Goal: Contribute content: Contribute content

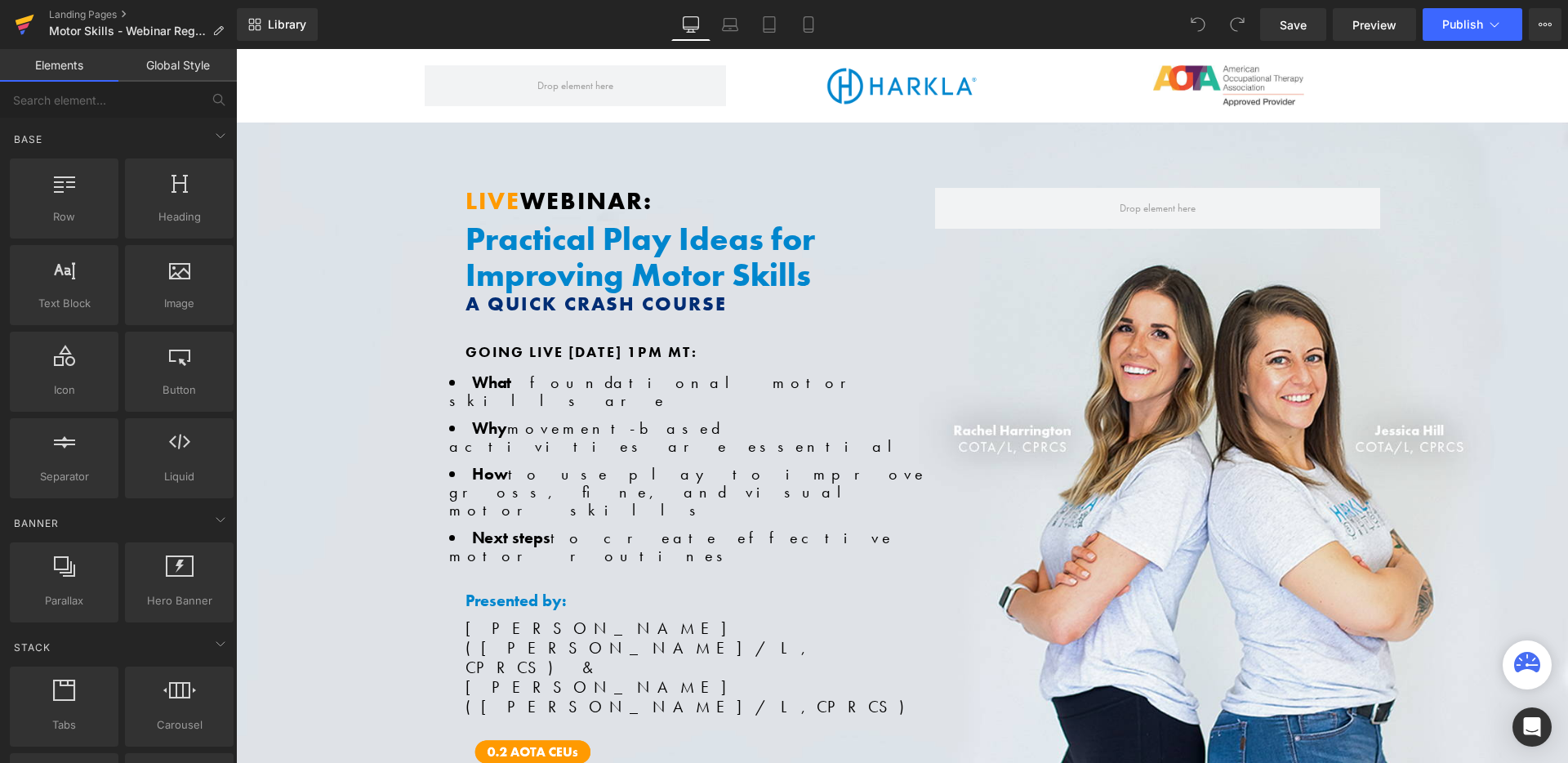
click at [25, 25] on icon at bounding box center [24, 26] width 11 height 7
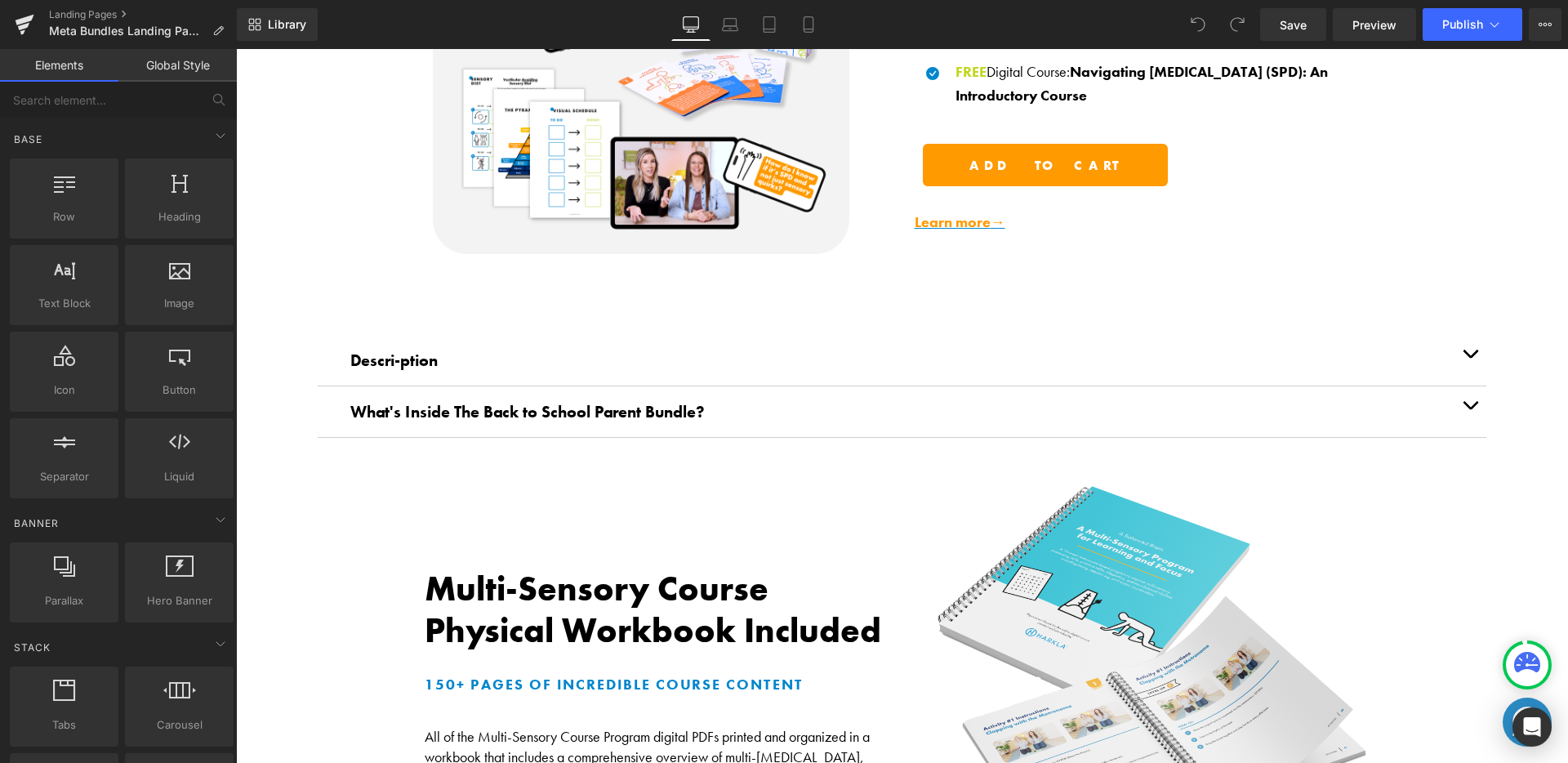
scroll to position [1232, 0]
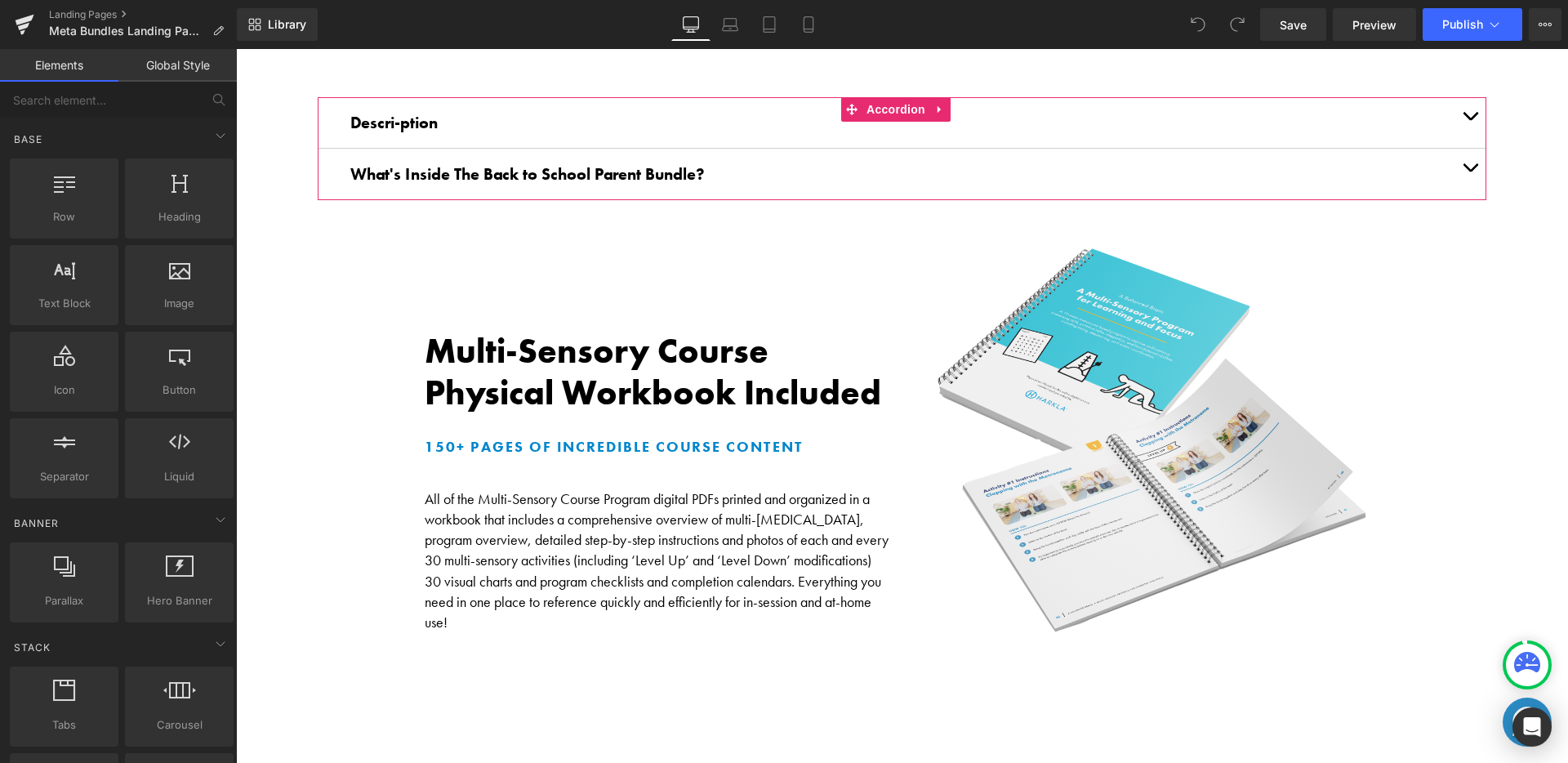
click at [1466, 158] on button "button" at bounding box center [1469, 174] width 32 height 51
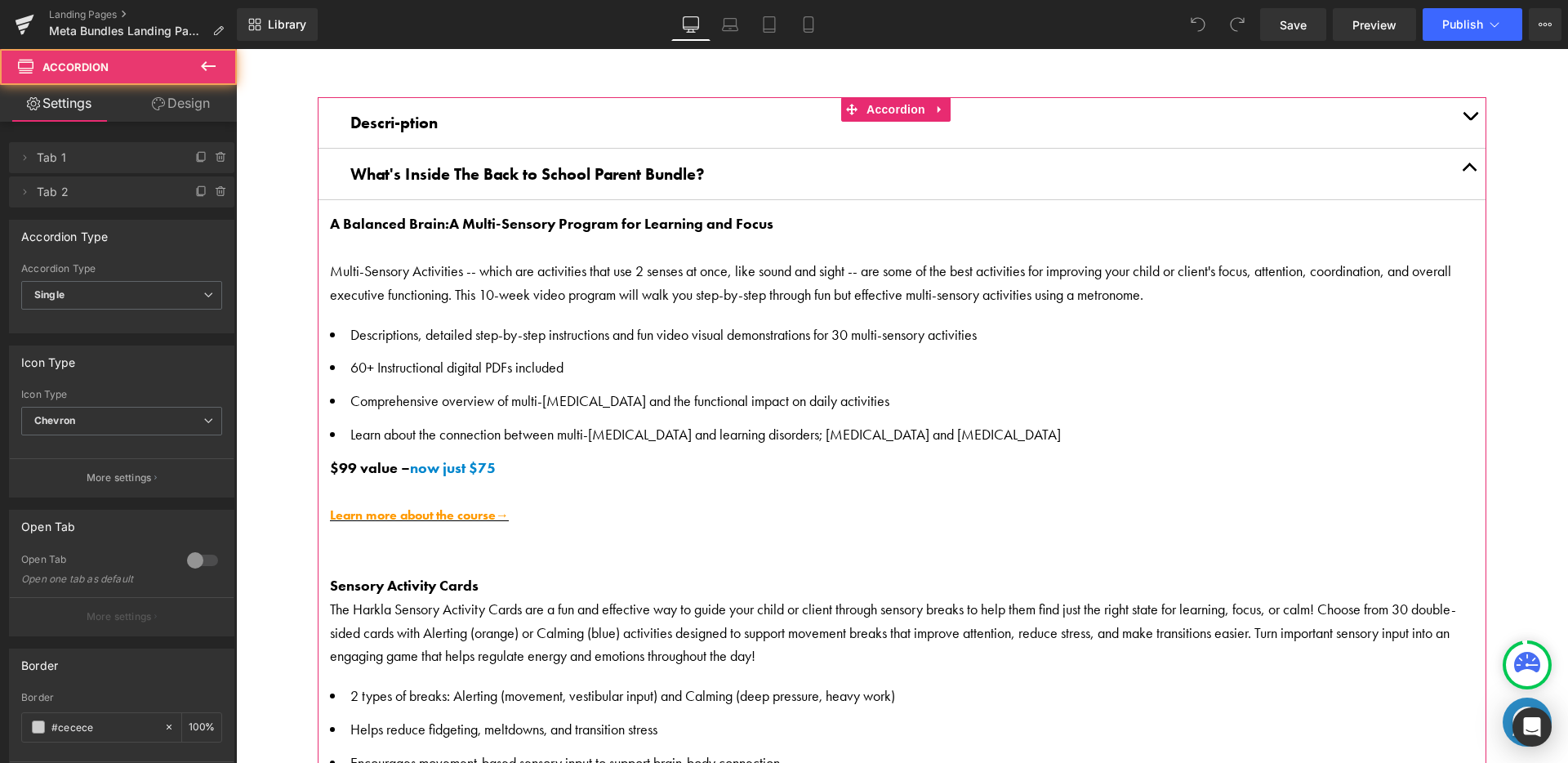
click at [1466, 158] on button "button" at bounding box center [1469, 174] width 32 height 51
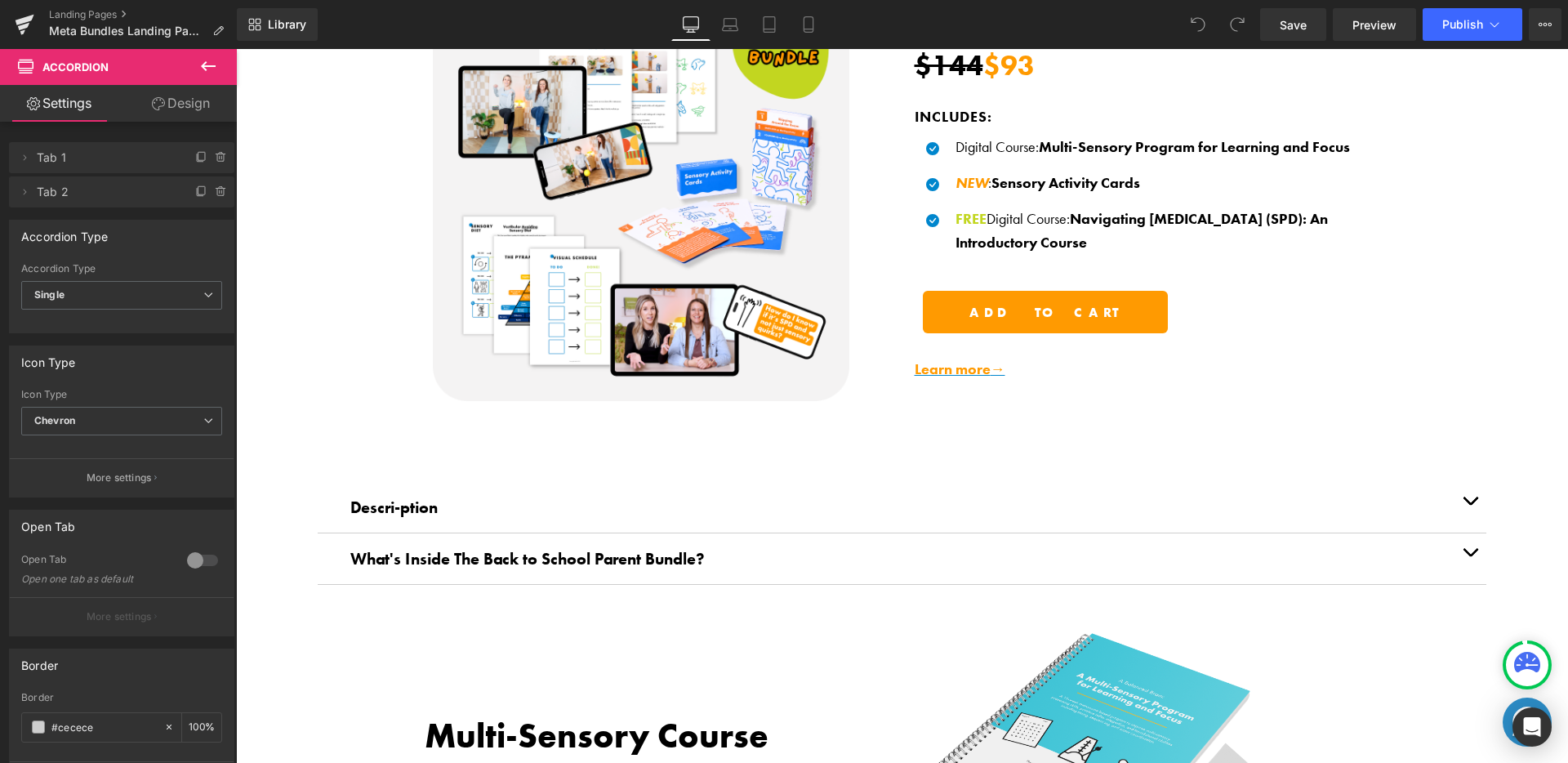
scroll to position [551, 0]
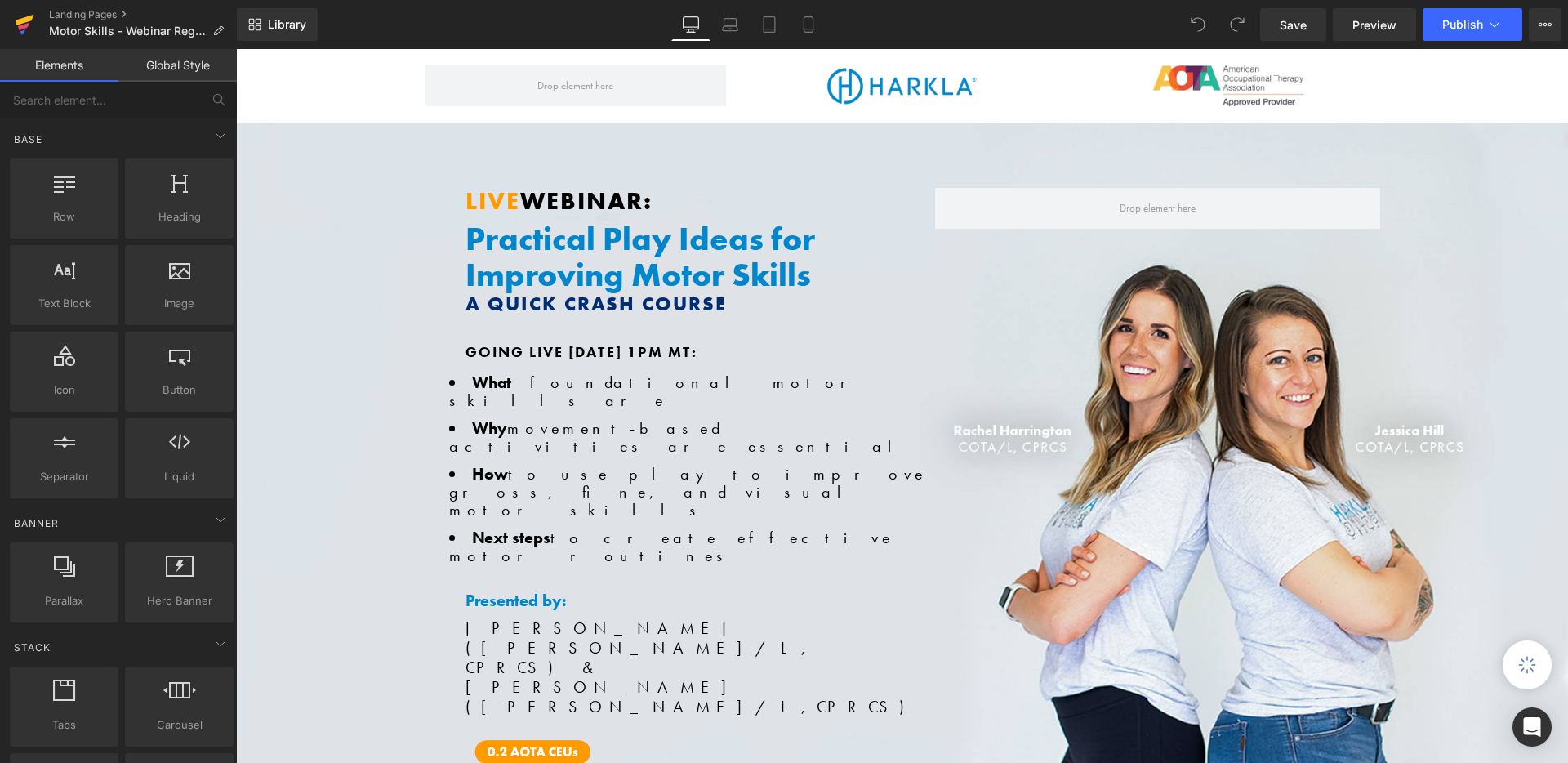
click at [31, 21] on icon at bounding box center [25, 25] width 19 height 41
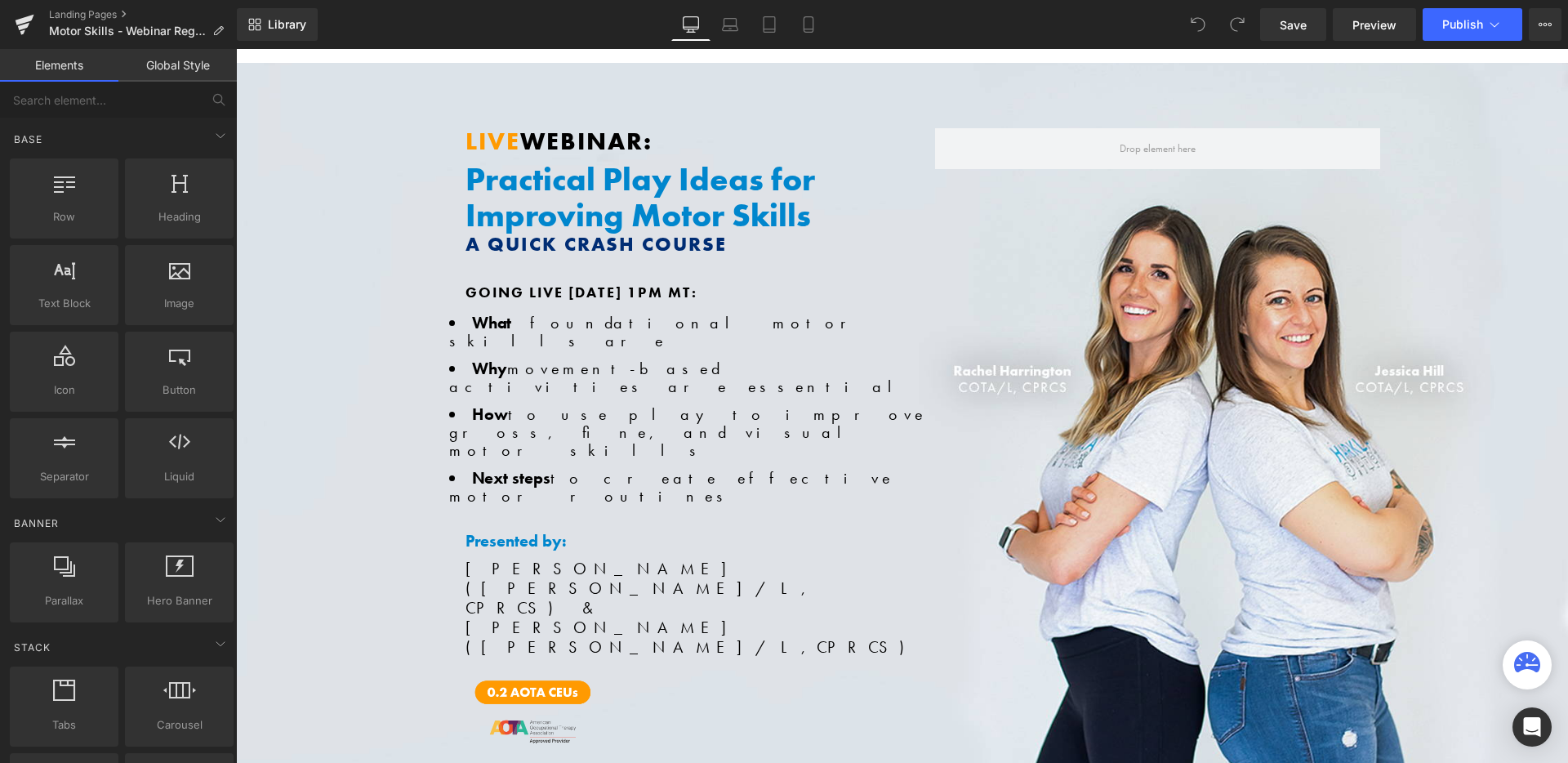
scroll to position [75, 0]
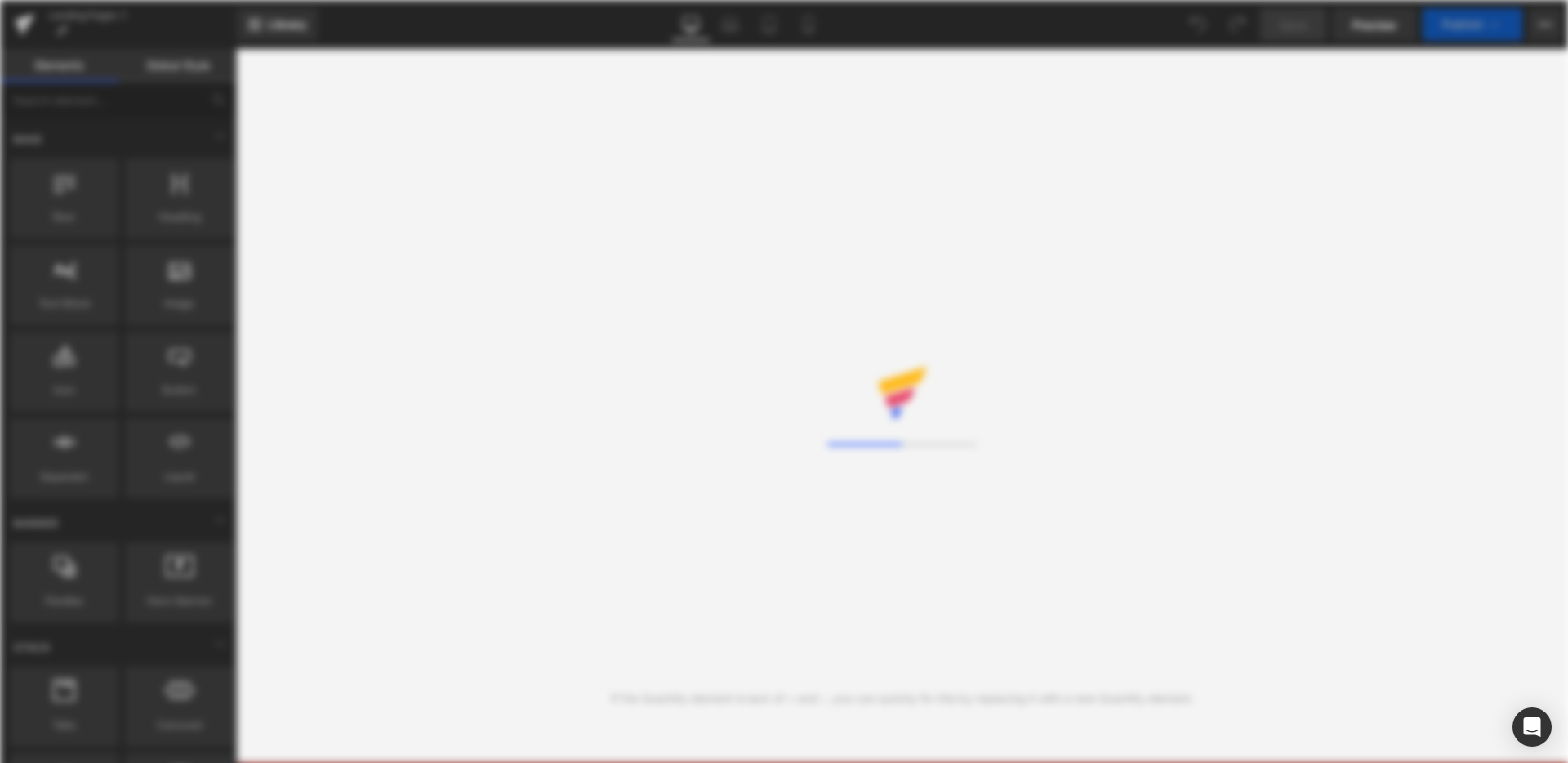
click at [20, 21] on div "Loading Core Editor" at bounding box center [784, 381] width 1568 height 763
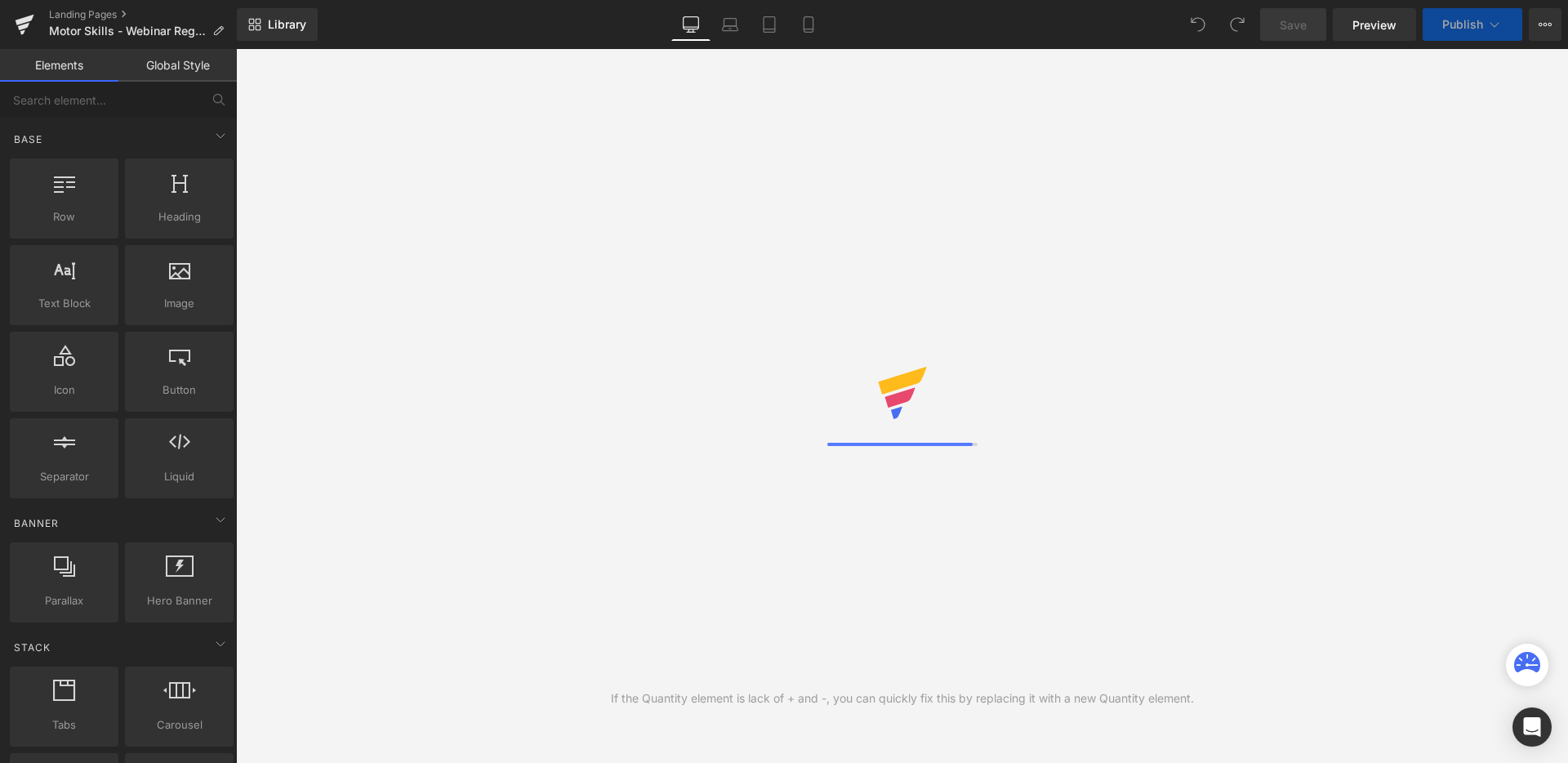
click at [20, 21] on icon at bounding box center [25, 20] width 18 height 11
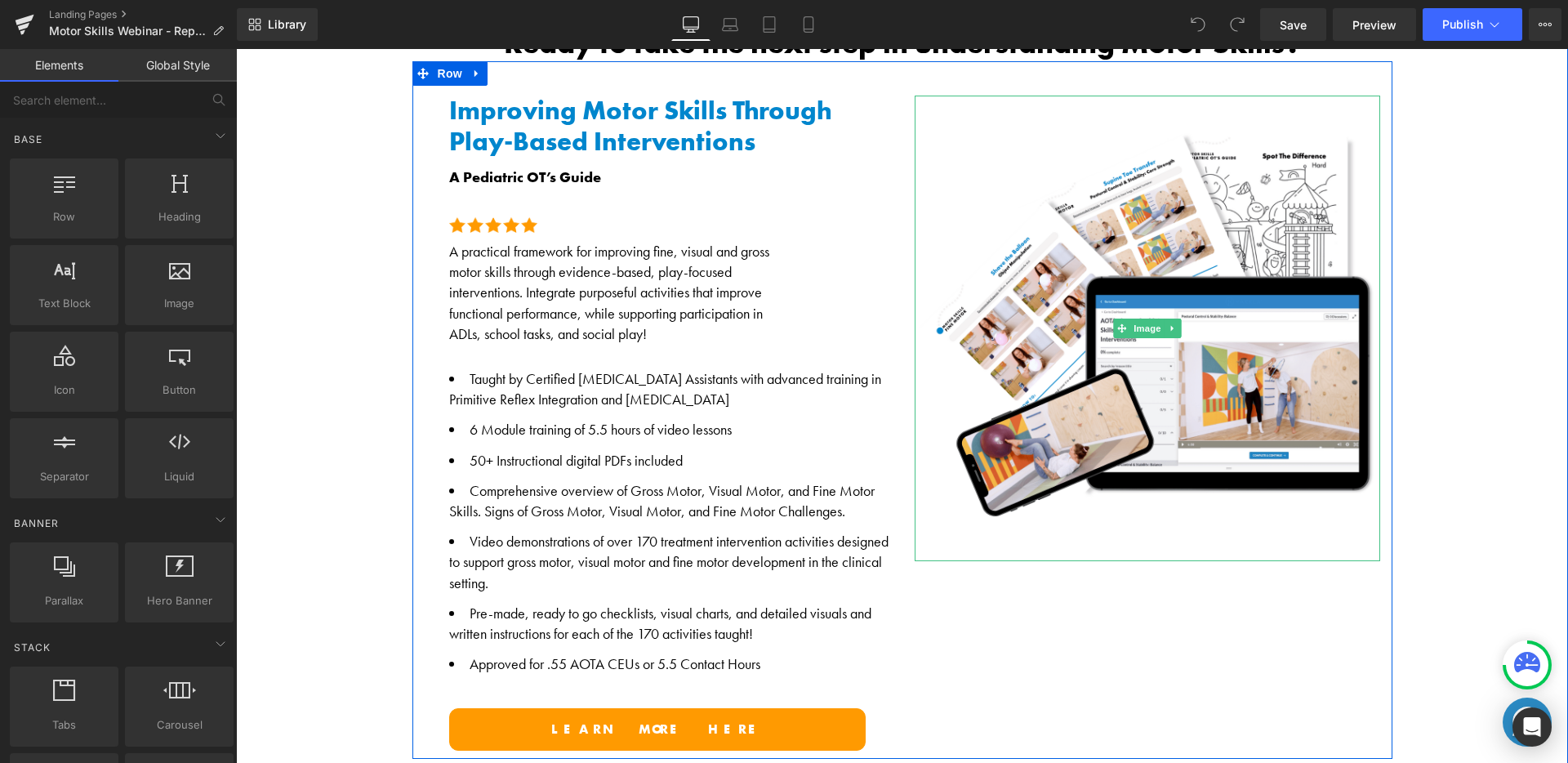
scroll to position [927, 0]
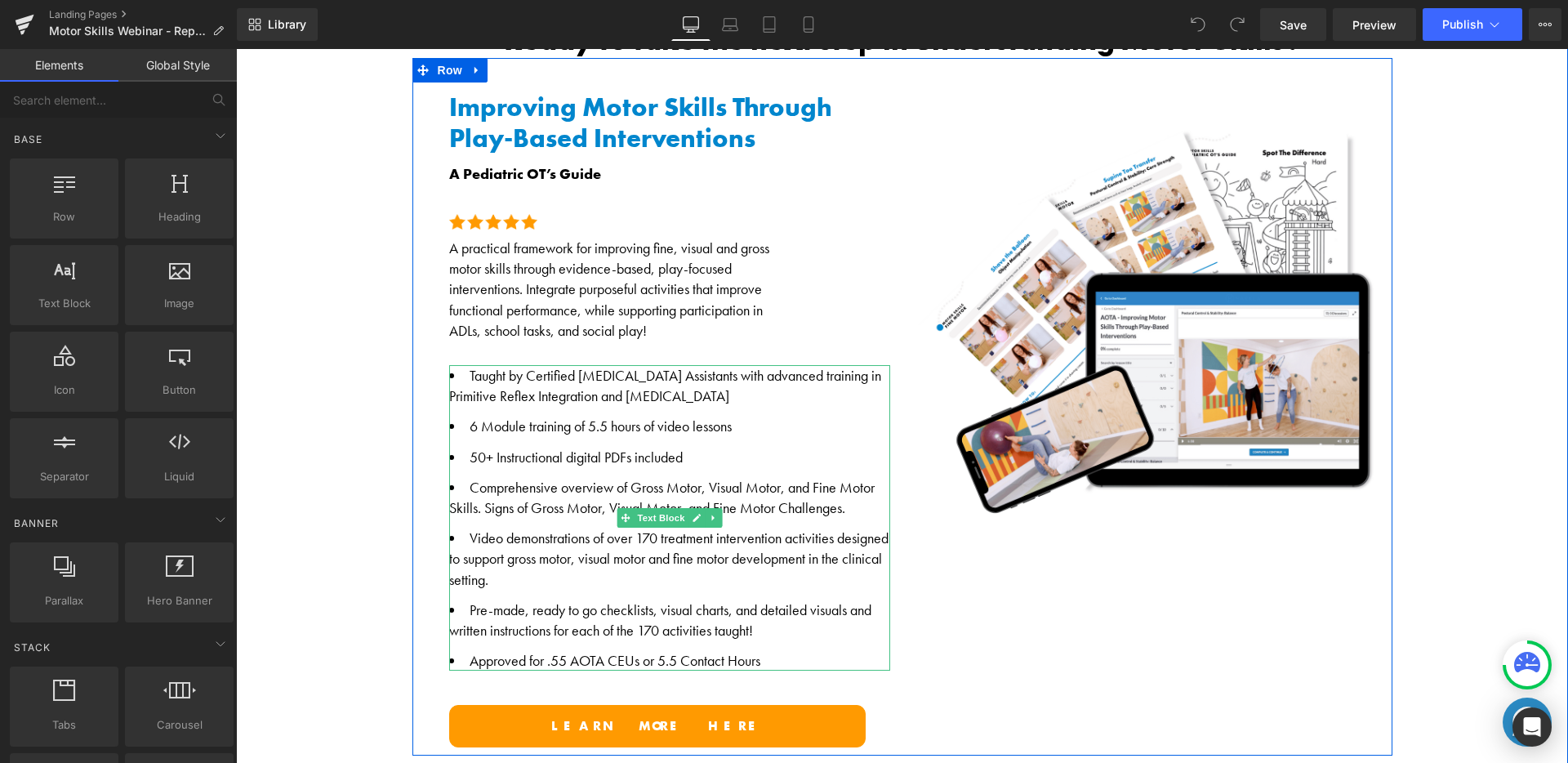
click at [511, 555] on li "Video demonstrations of over 170 treatment intervention activities designed to …" at bounding box center [669, 558] width 441 height 62
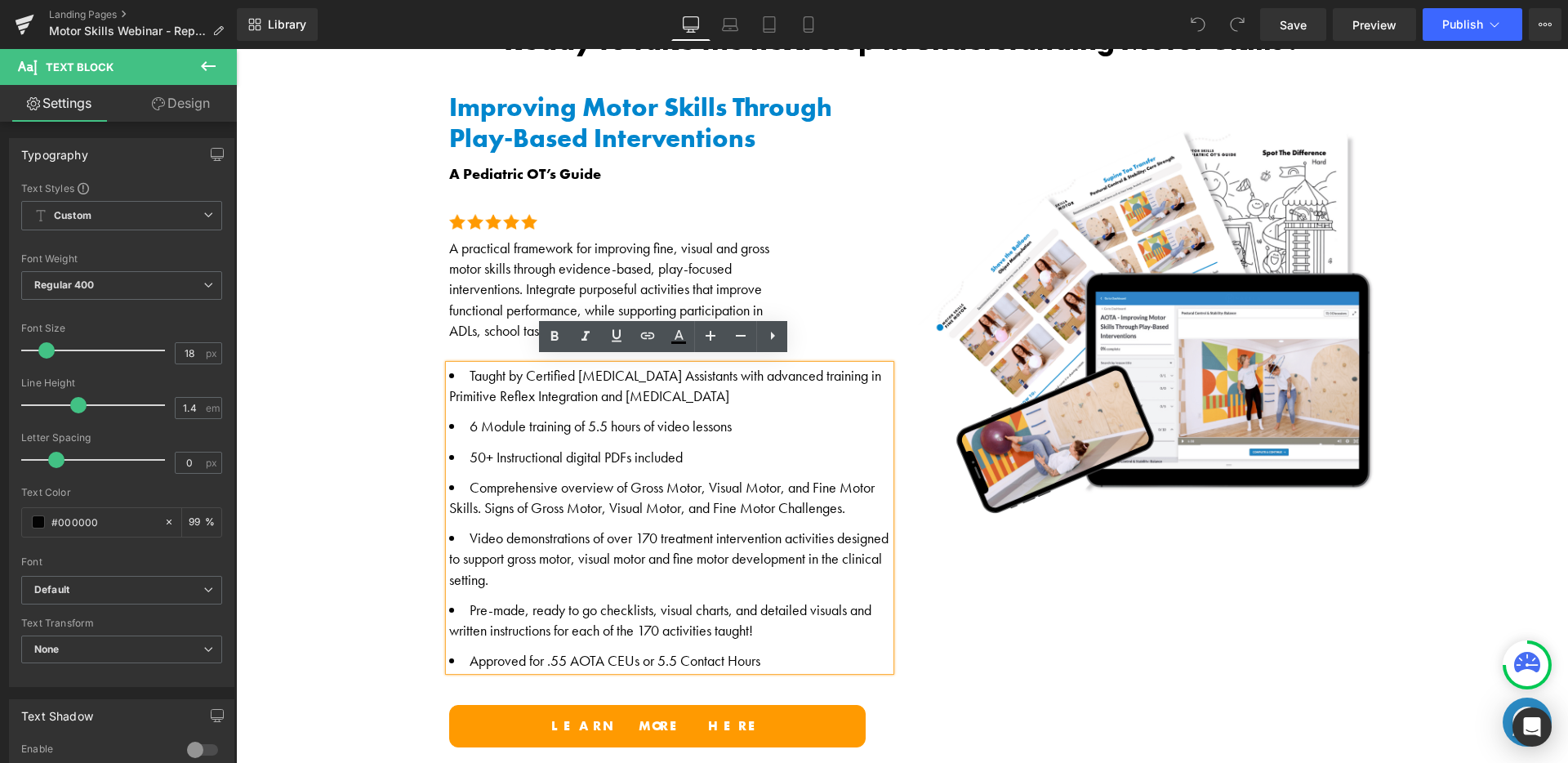
click at [569, 562] on li "Video demonstrations of over 170 treatment intervention activities designed to …" at bounding box center [669, 558] width 441 height 62
click at [592, 498] on li "Comprehensive overview of Gross Motor, Visual Motor, and Fine Motor Skills. Sig…" at bounding box center [669, 497] width 441 height 41
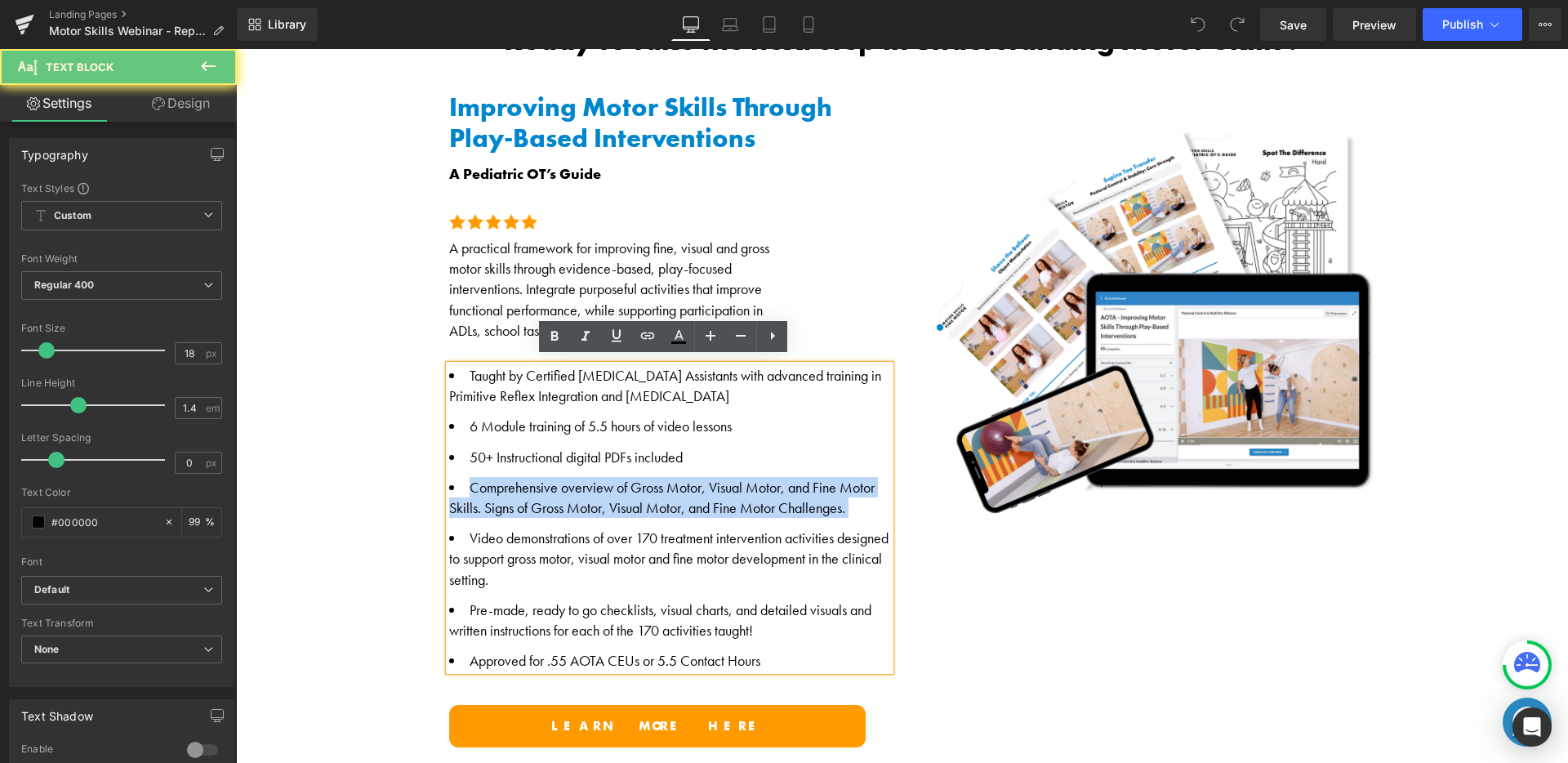
click at [593, 498] on li "Comprehensive overview of Gross Motor, Visual Motor, and Fine Motor Skills. Sig…" at bounding box center [669, 497] width 441 height 41
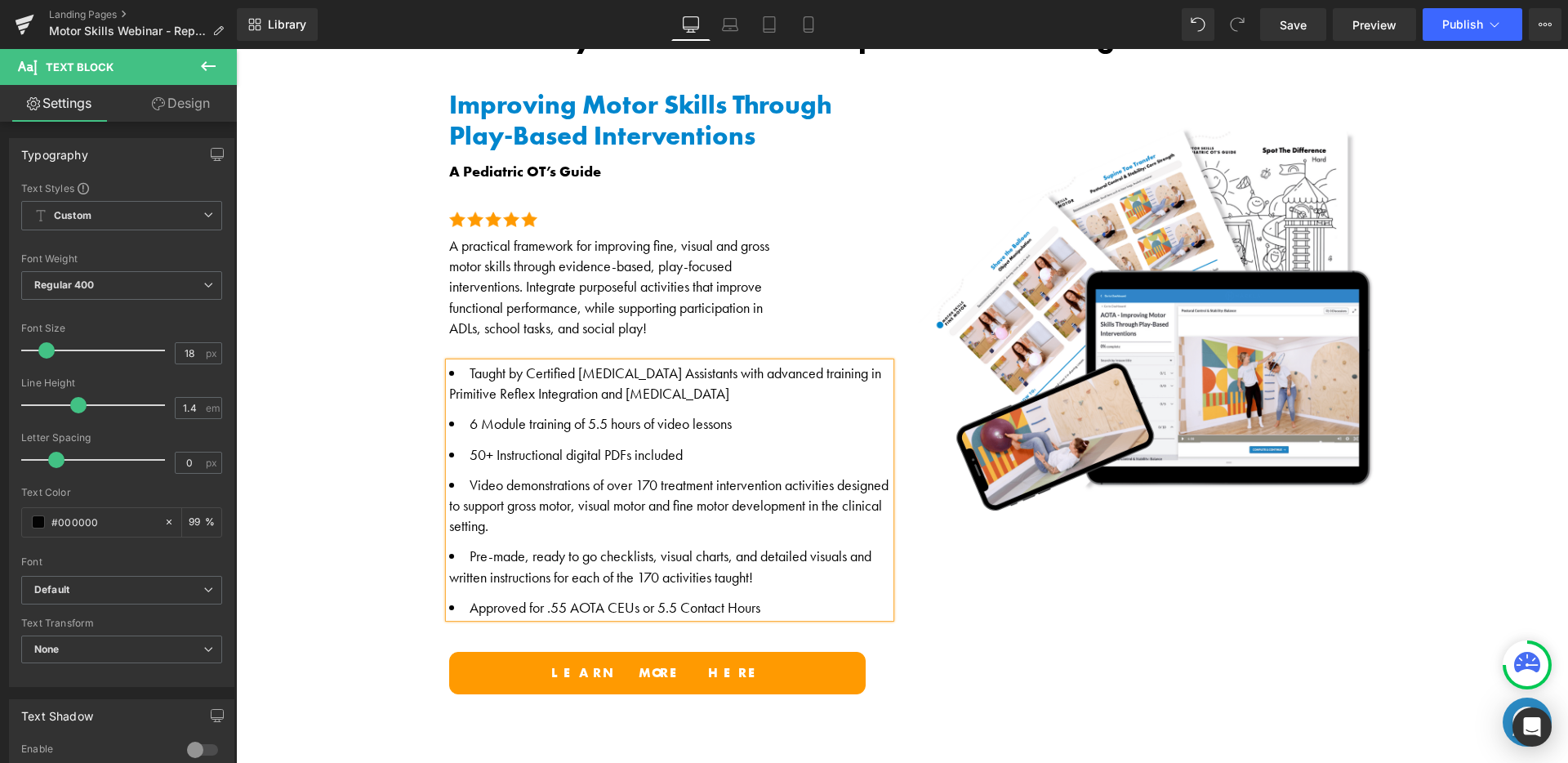
scroll to position [930, 0]
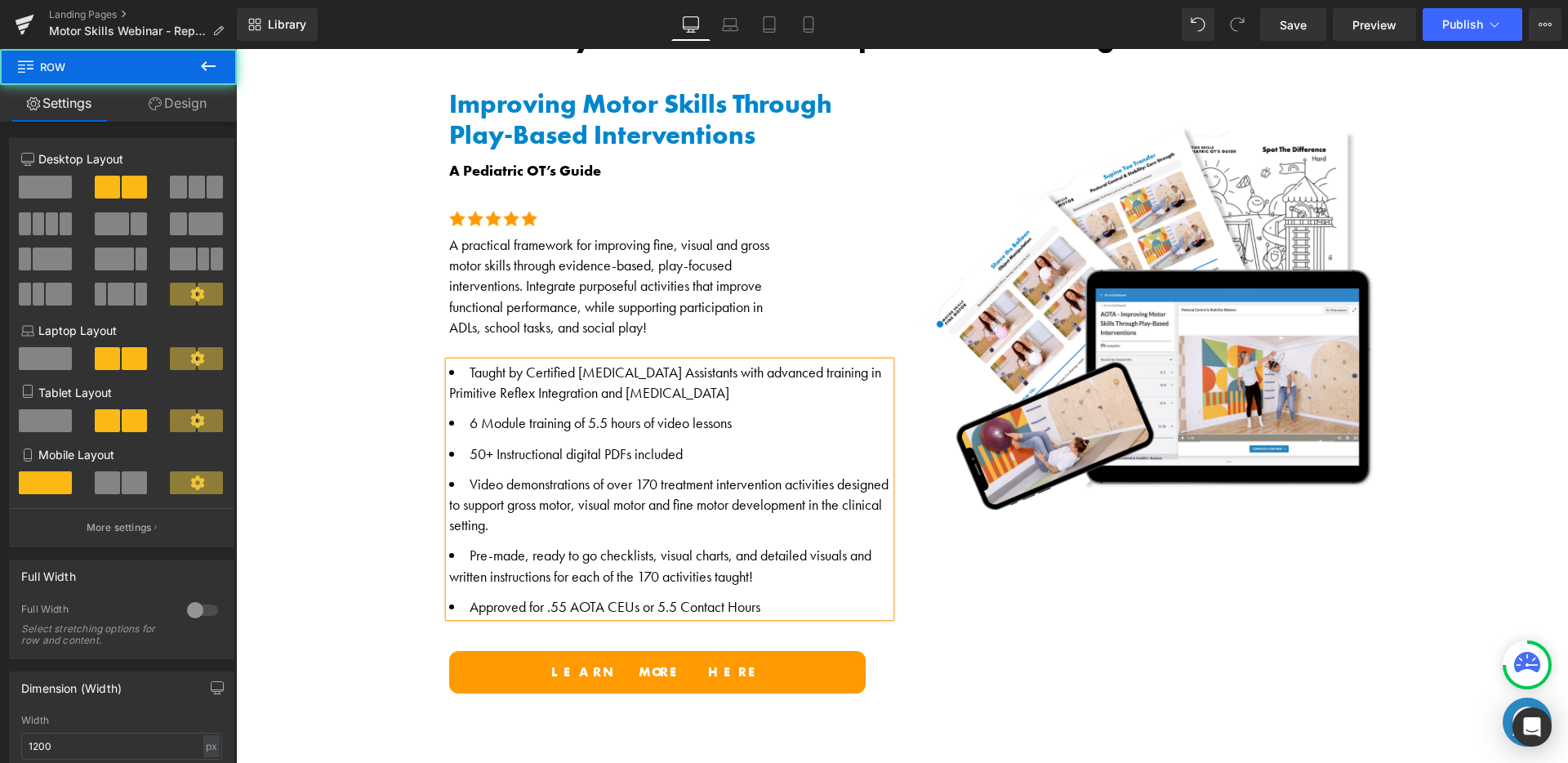
click at [956, 592] on div "Improving Motor Skills Through Play-Based Interventions A Pediatric OT’s Guide …" at bounding box center [902, 378] width 979 height 646
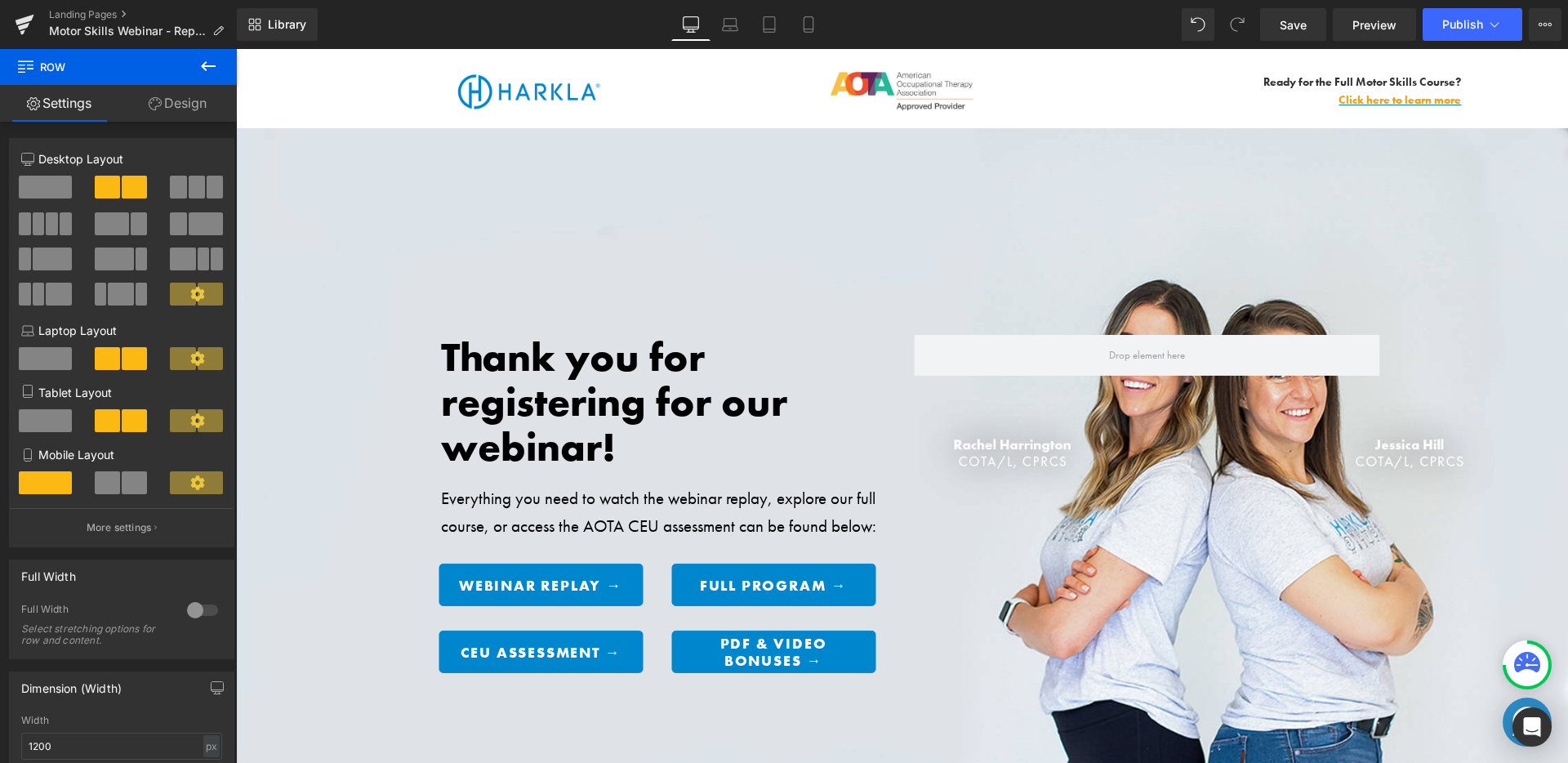
scroll to position [0, 0]
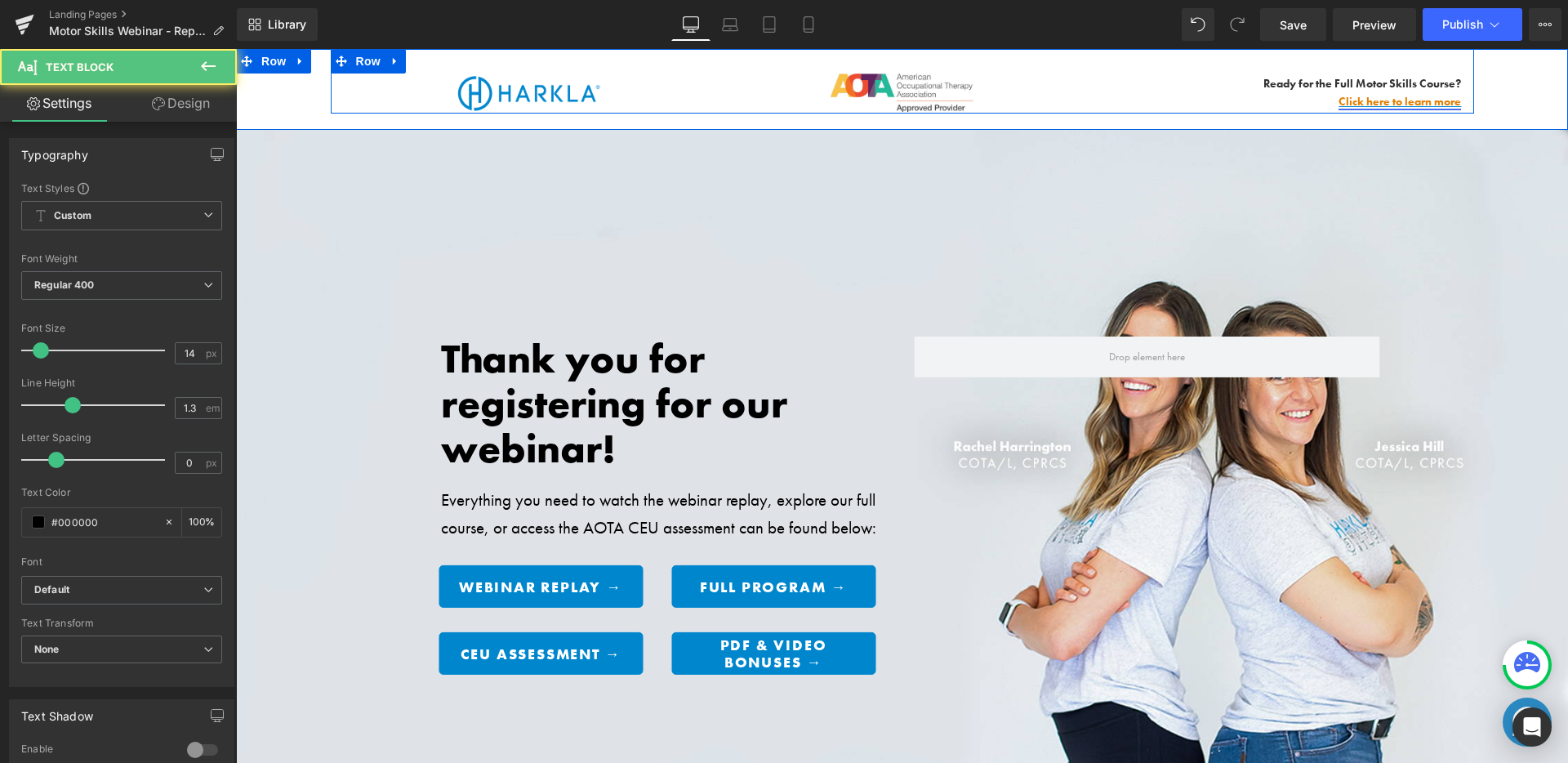
click at [1364, 101] on link "Click here to learn more" at bounding box center [1400, 101] width 123 height 15
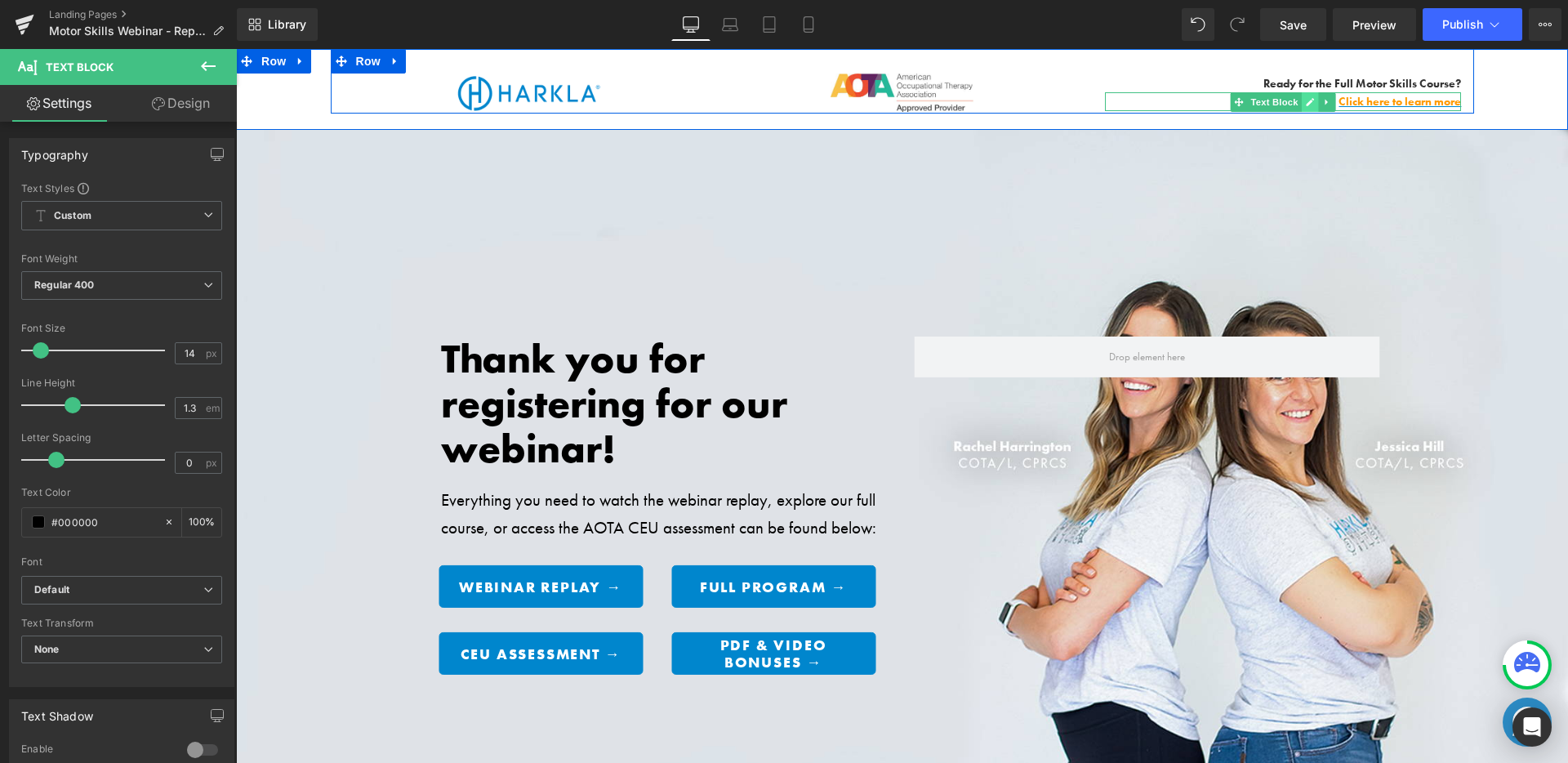
click at [1307, 100] on icon at bounding box center [1310, 102] width 9 height 10
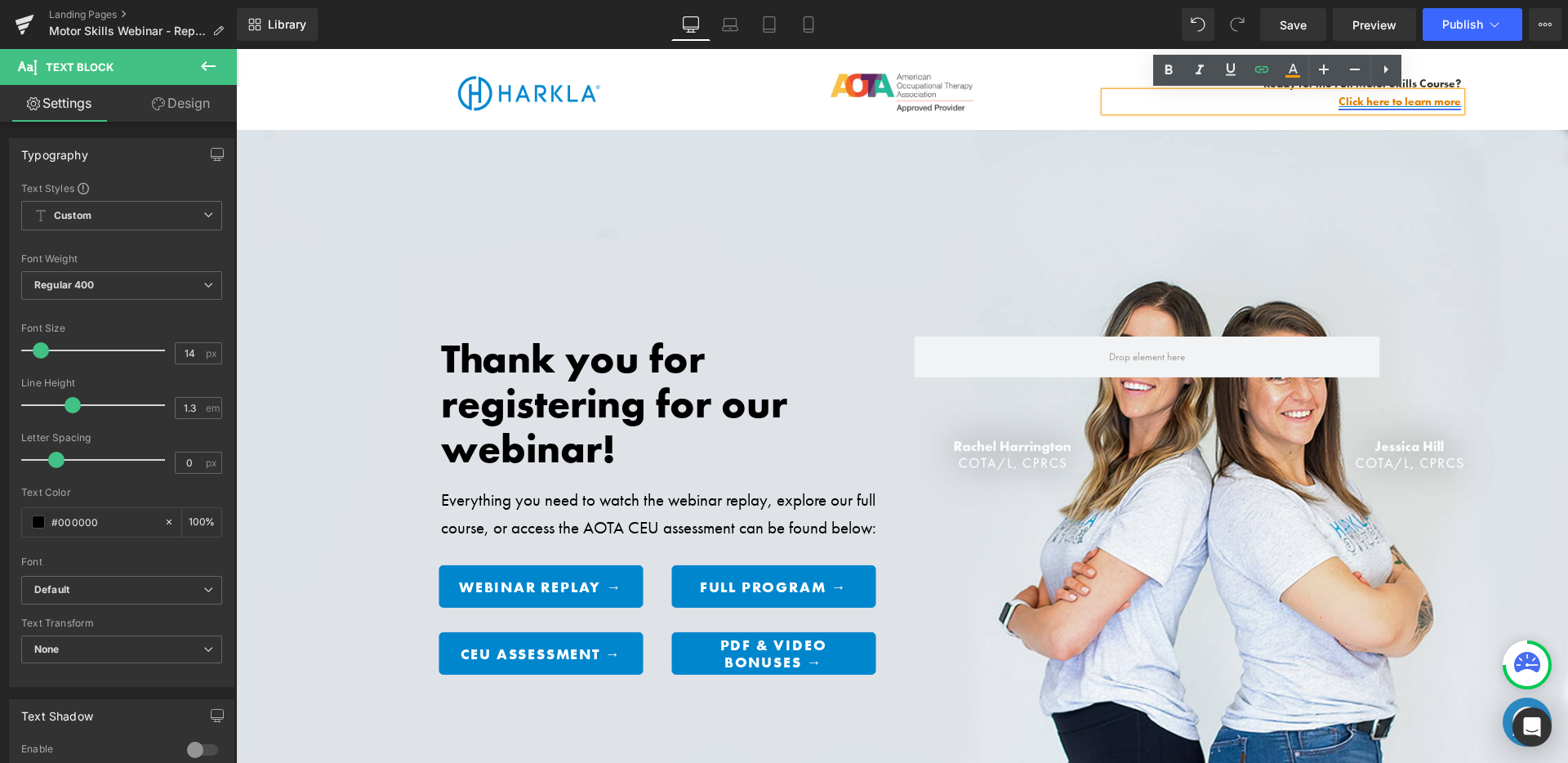
click at [1351, 99] on link "Click here to learn more" at bounding box center [1400, 101] width 123 height 15
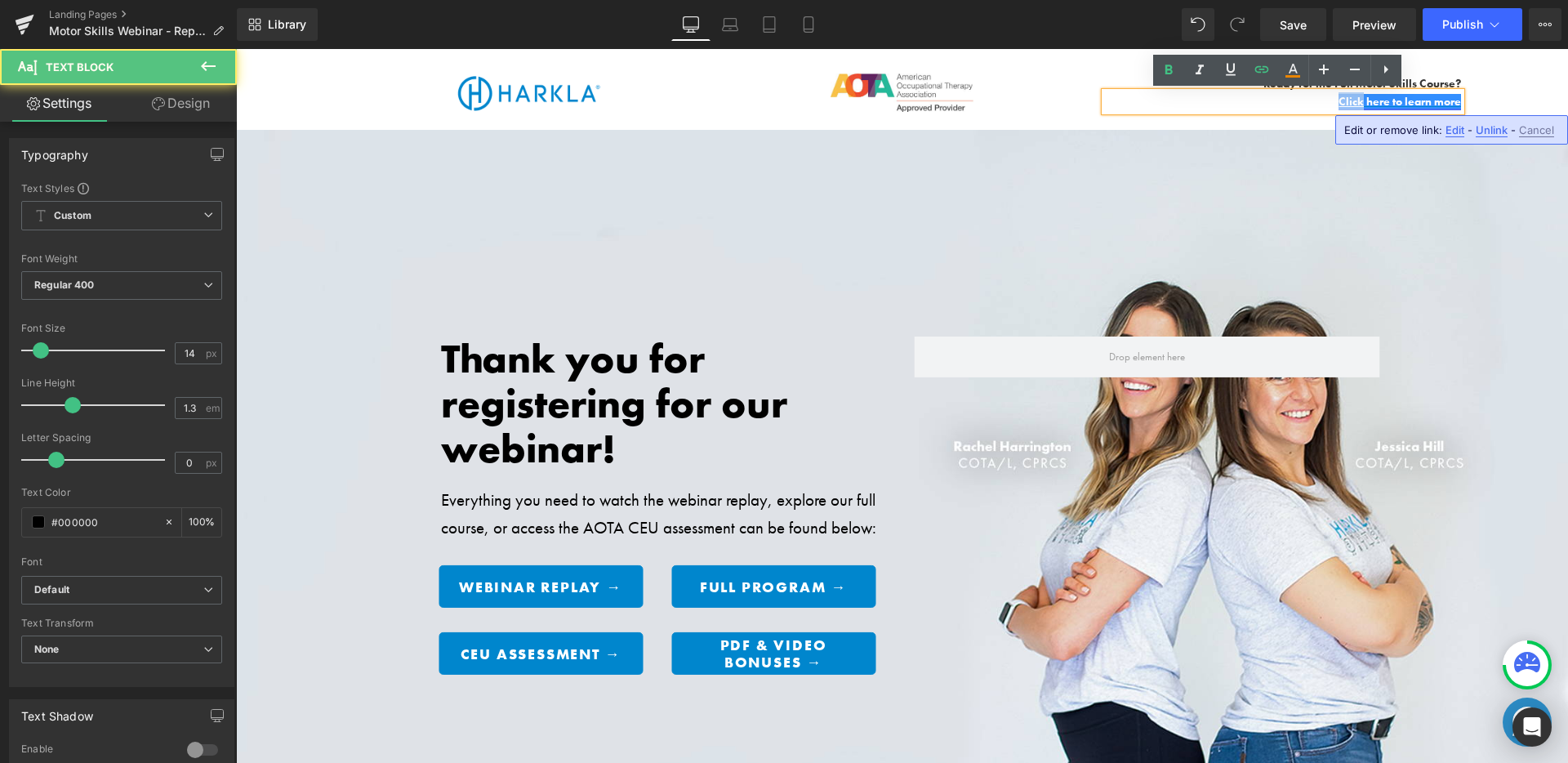
click at [1351, 99] on link "Click here to learn more" at bounding box center [1400, 101] width 123 height 15
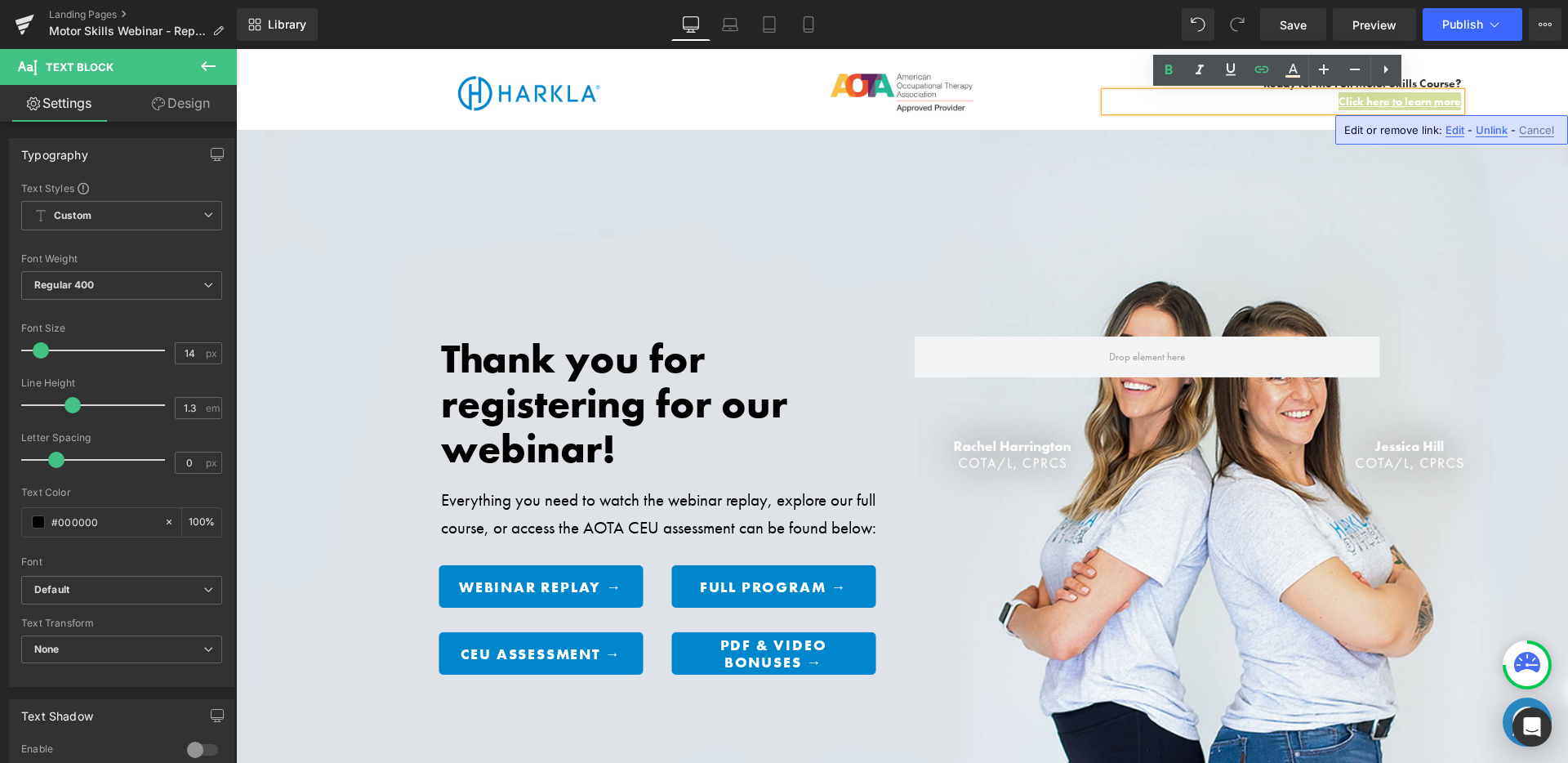
click at [0, 0] on span "Edit" at bounding box center [0, 0] width 0 height 0
click at [0, 0] on input "[URL][DOMAIN_NAME]" at bounding box center [0, 0] width 0 height 0
drag, startPoint x: 1303, startPoint y: 131, endPoint x: 1381, endPoint y: 135, distance: 78.1
click at [0, 0] on div "[URL][DOMAIN_NAME]" at bounding box center [0, 0] width 0 height 0
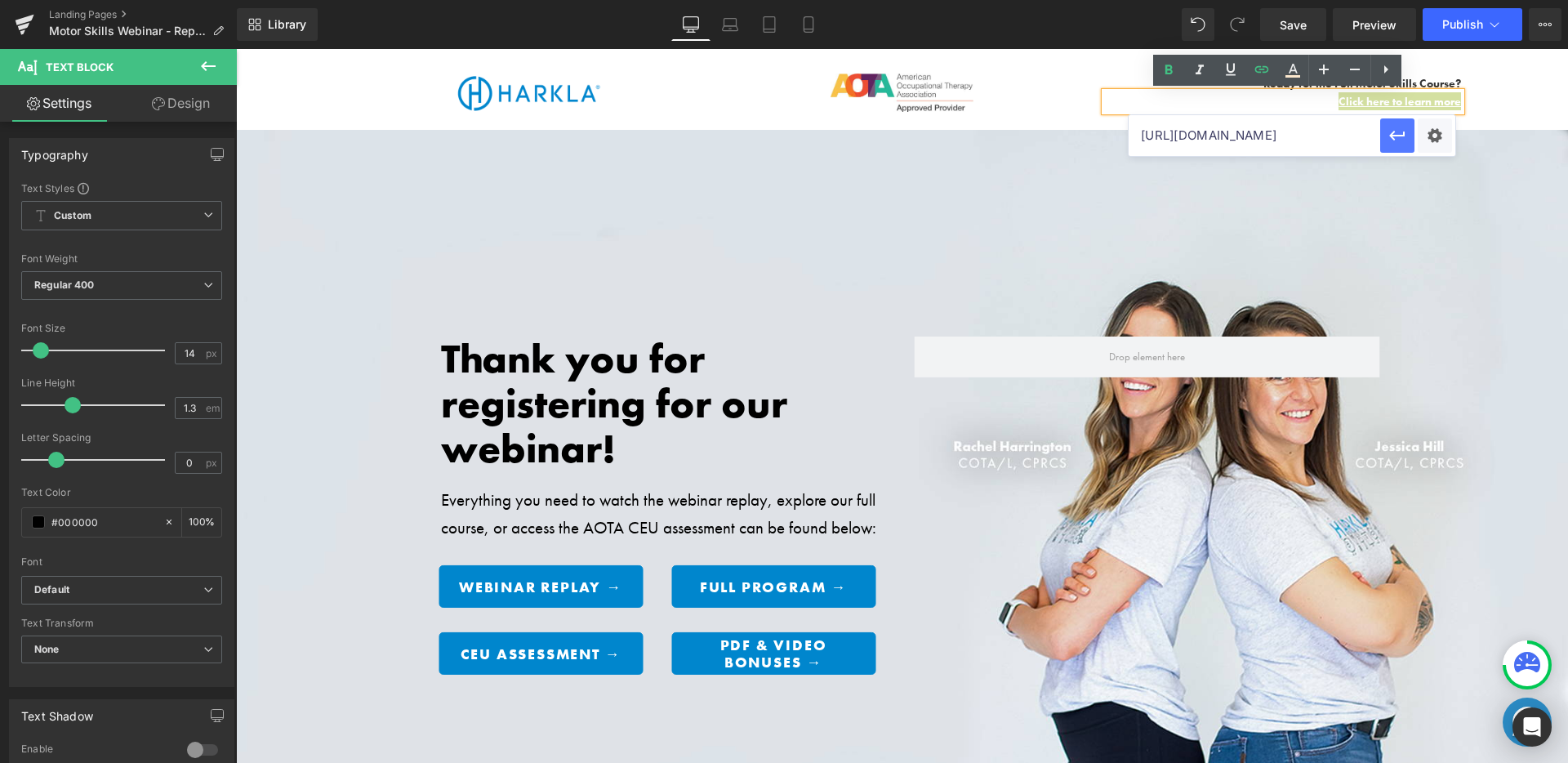
type input "[URL][DOMAIN_NAME]"
click at [1457, 179] on div "Thank you for registering for our webinar! Heading Everything you need to watch…" at bounding box center [901, 513] width 1331 height 768
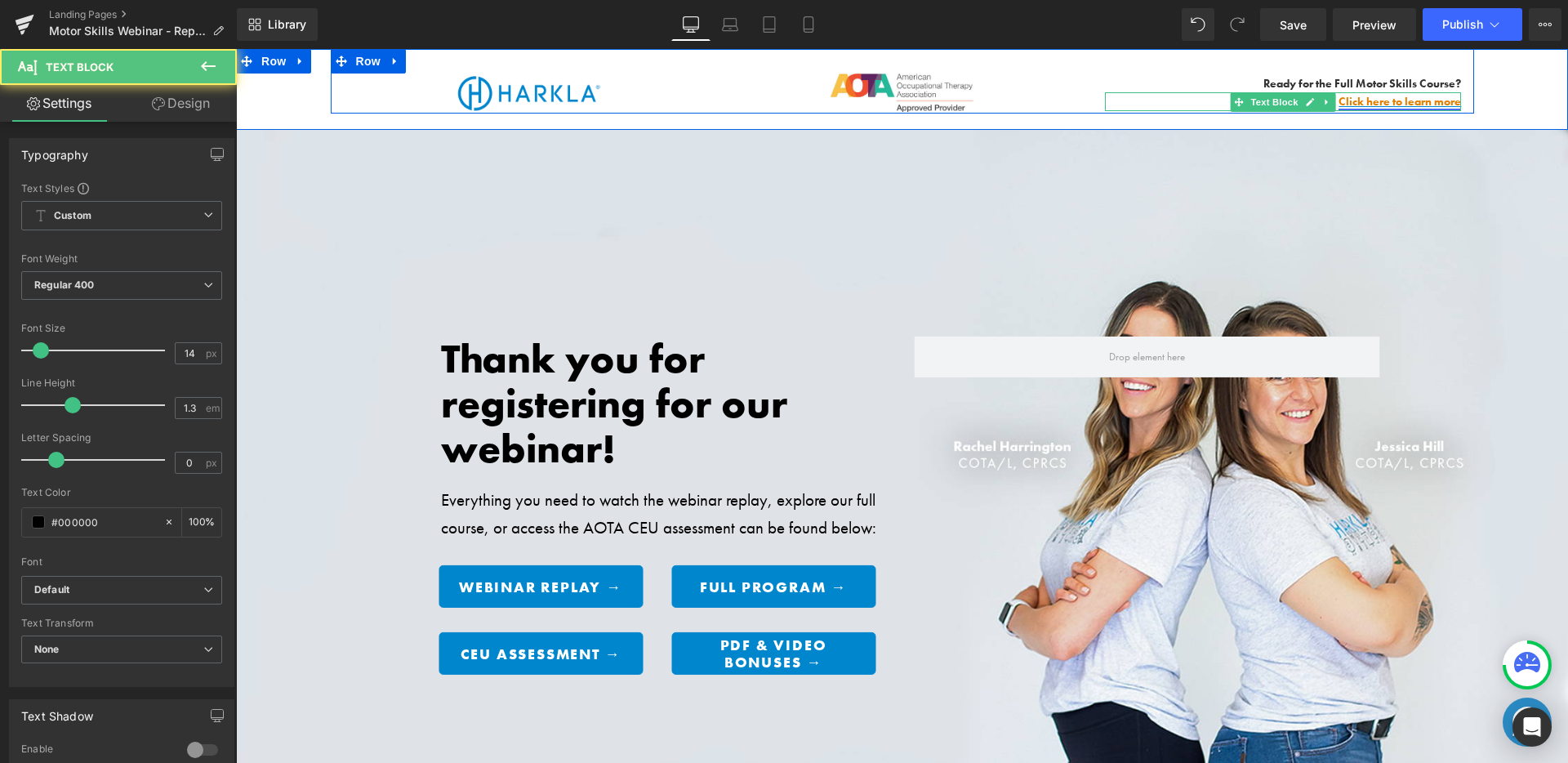
click at [1412, 103] on link "Click here to learn more" at bounding box center [1400, 101] width 123 height 15
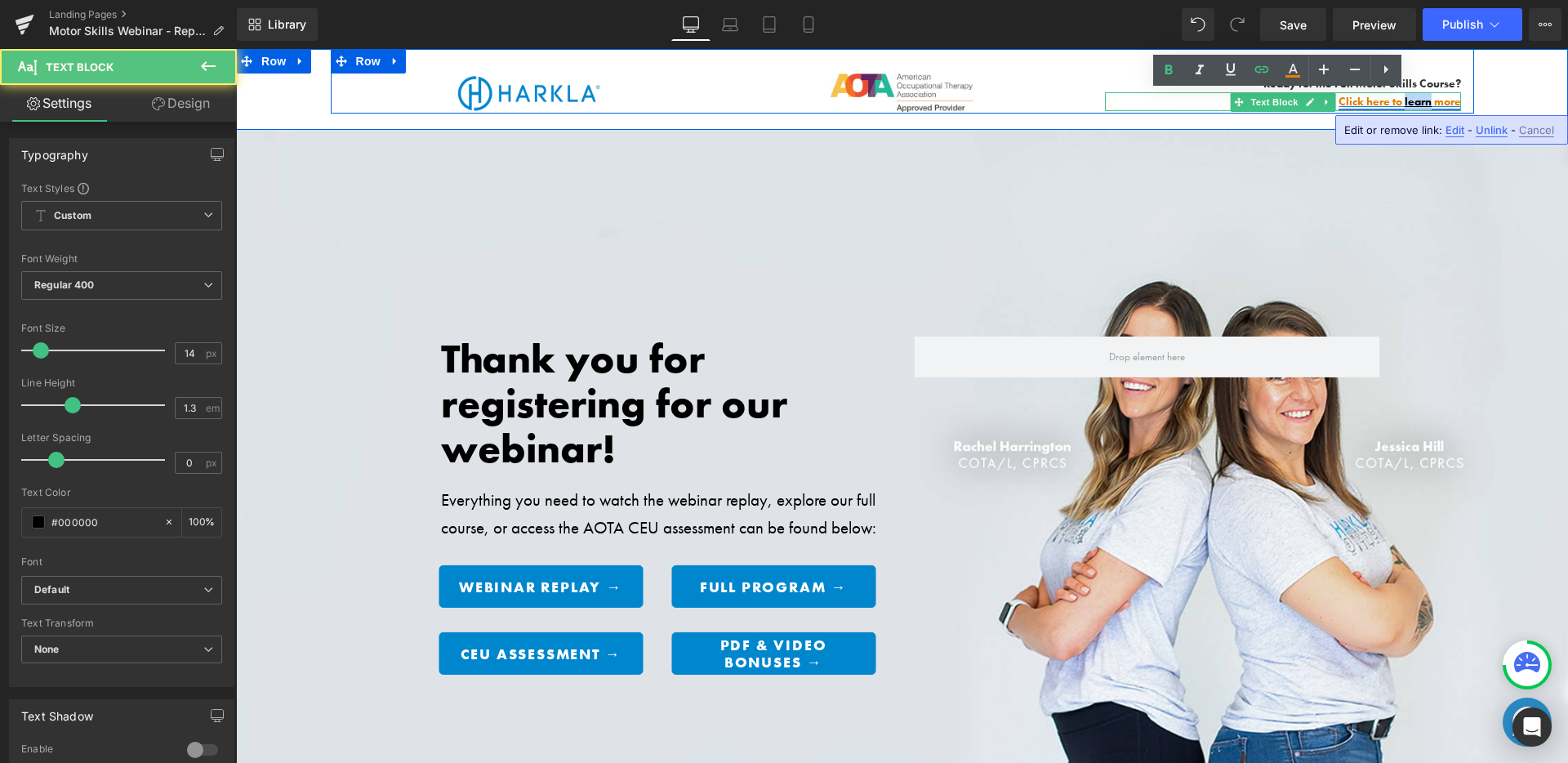
click at [1412, 103] on link "Click here to learn more" at bounding box center [1400, 101] width 123 height 15
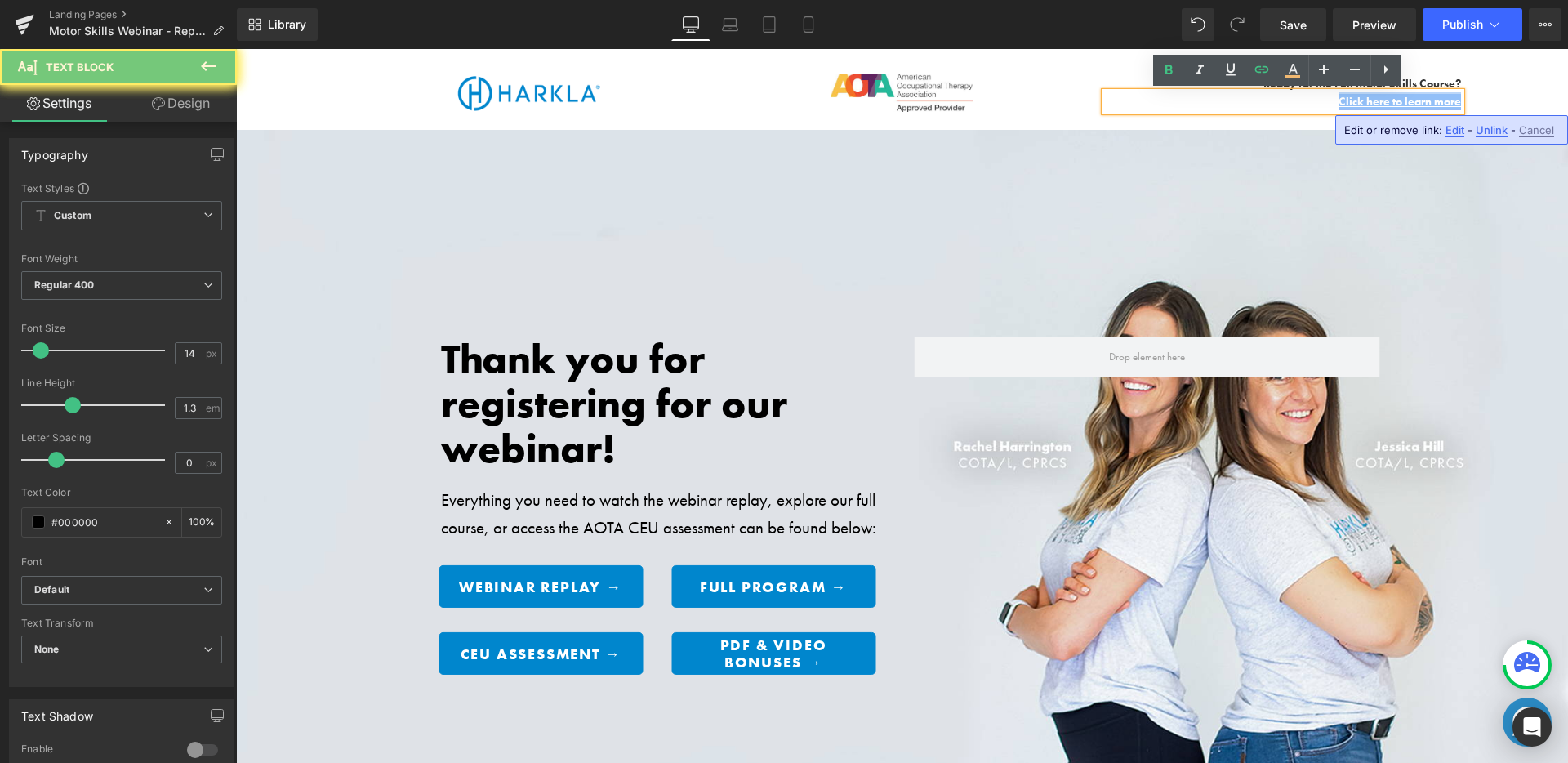
click at [1412, 103] on link "Click here to learn more" at bounding box center [1400, 101] width 123 height 15
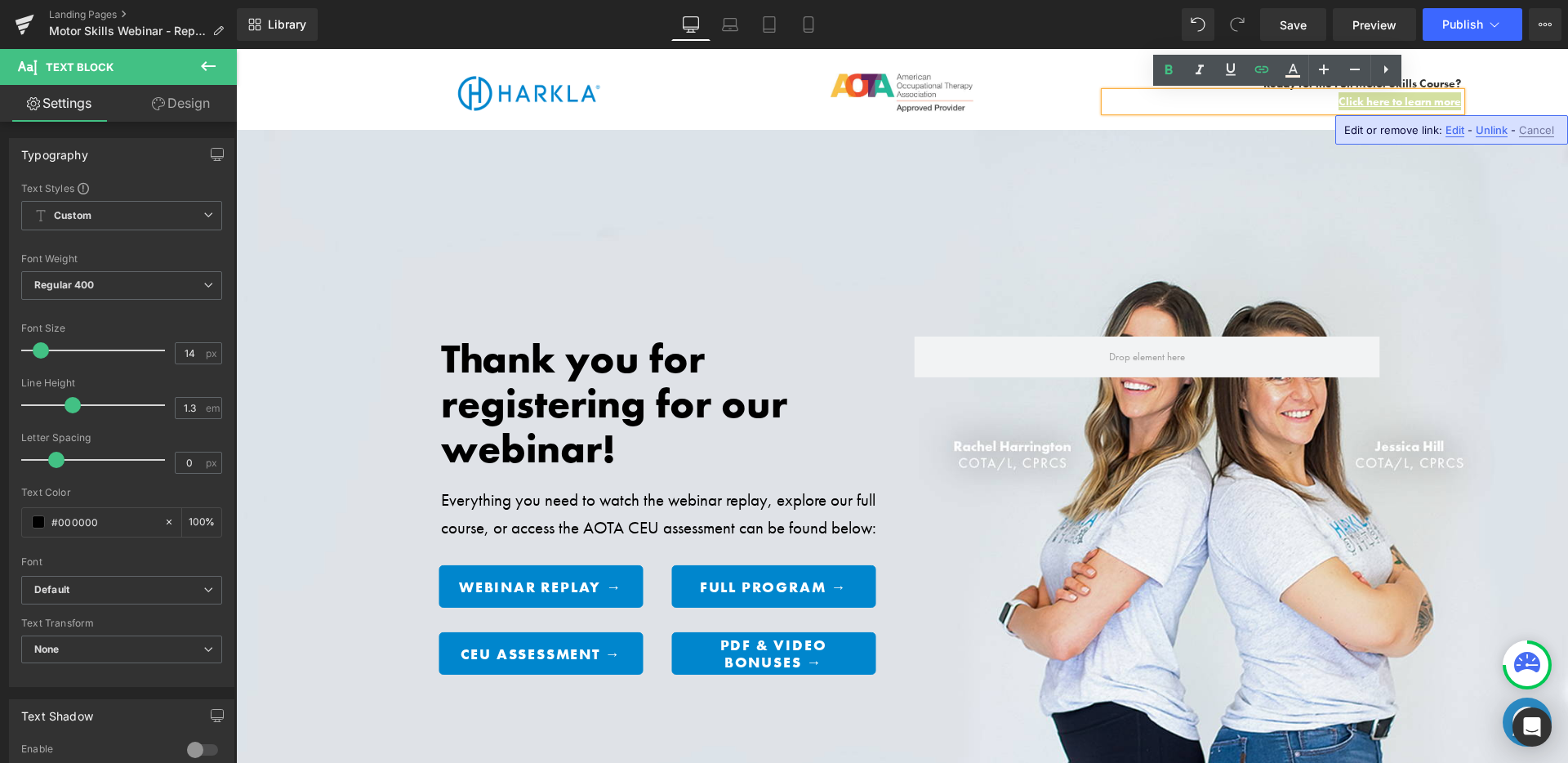
click at [0, 0] on span "Edit" at bounding box center [0, 0] width 0 height 0
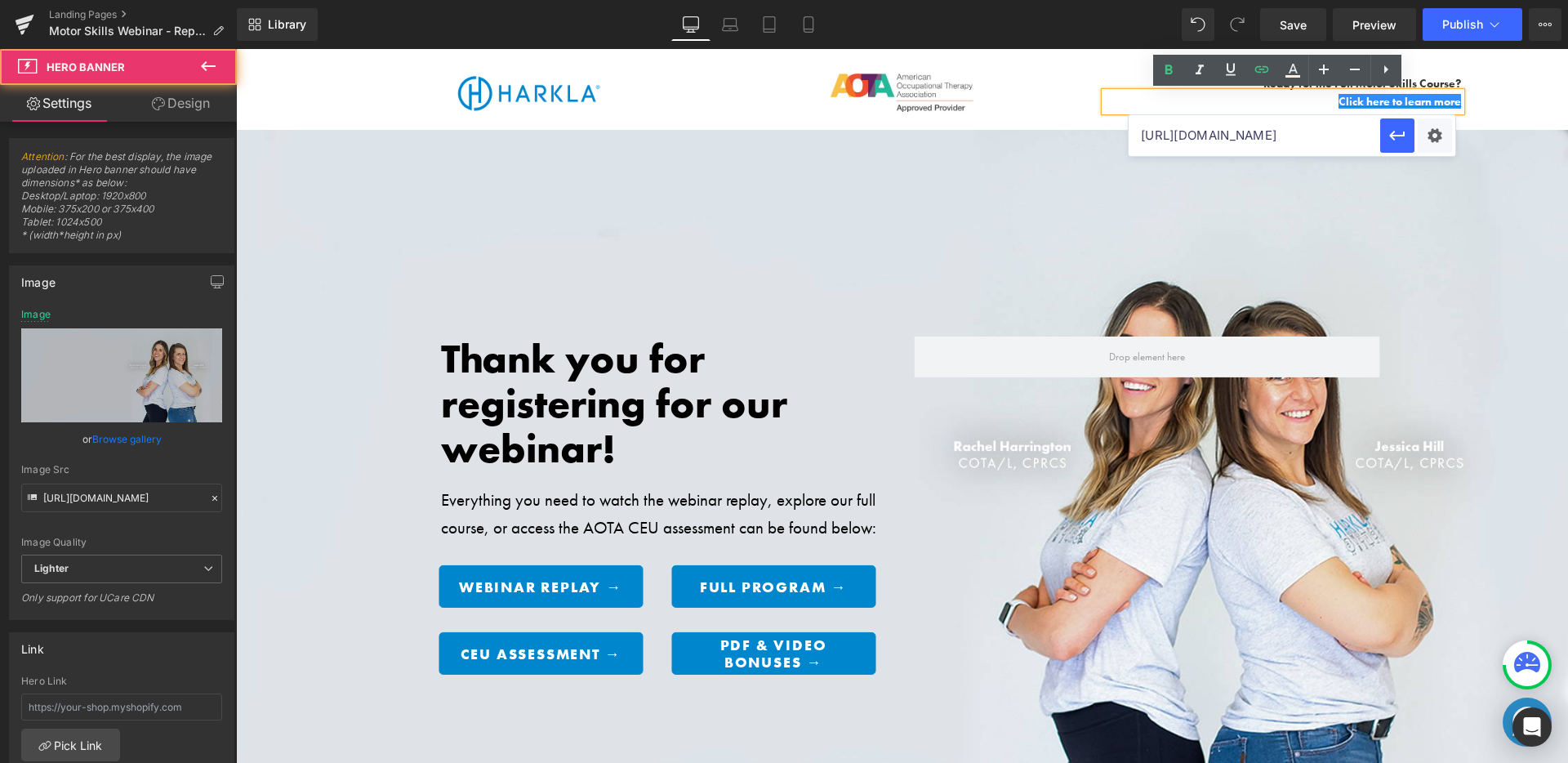
click at [1466, 148] on div "Thank you for registering for our webinar! Heading Everything you need to watch…" at bounding box center [901, 513] width 1331 height 768
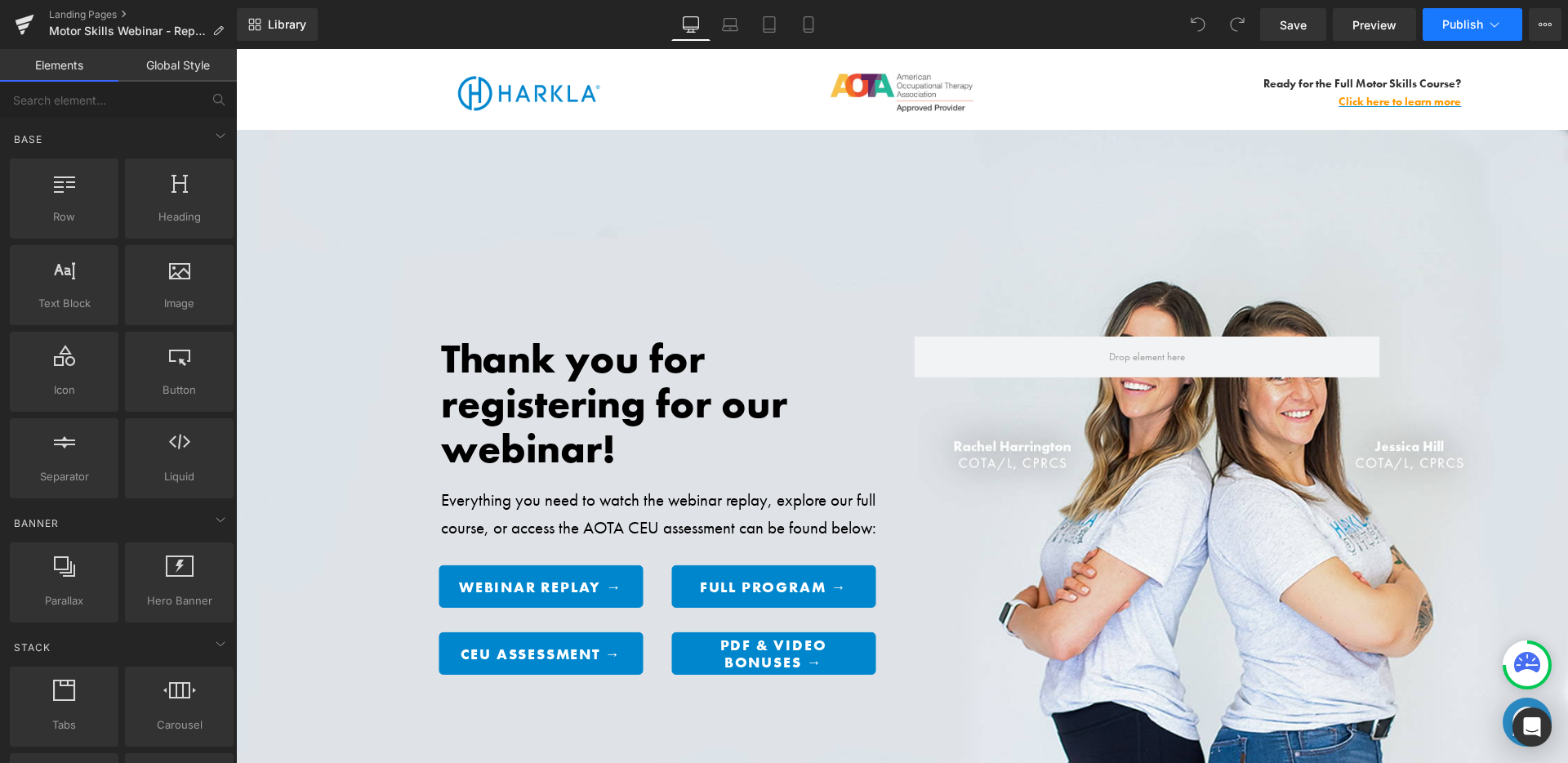
click at [1448, 29] on span "Publish" at bounding box center [1462, 25] width 41 height 13
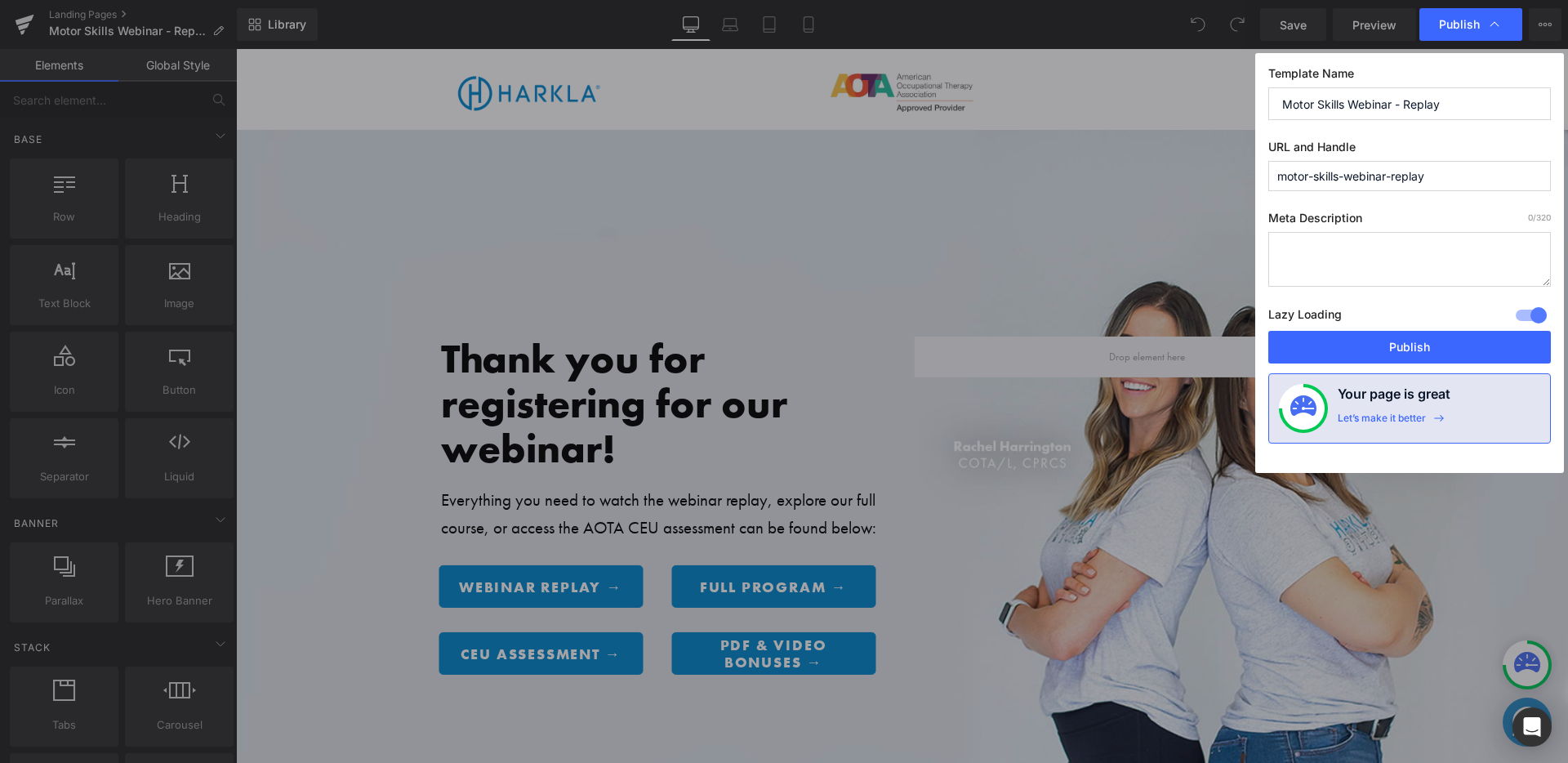
click at [0, 0] on input "motor-skills-webinar-replay" at bounding box center [0, 0] width 0 height 0
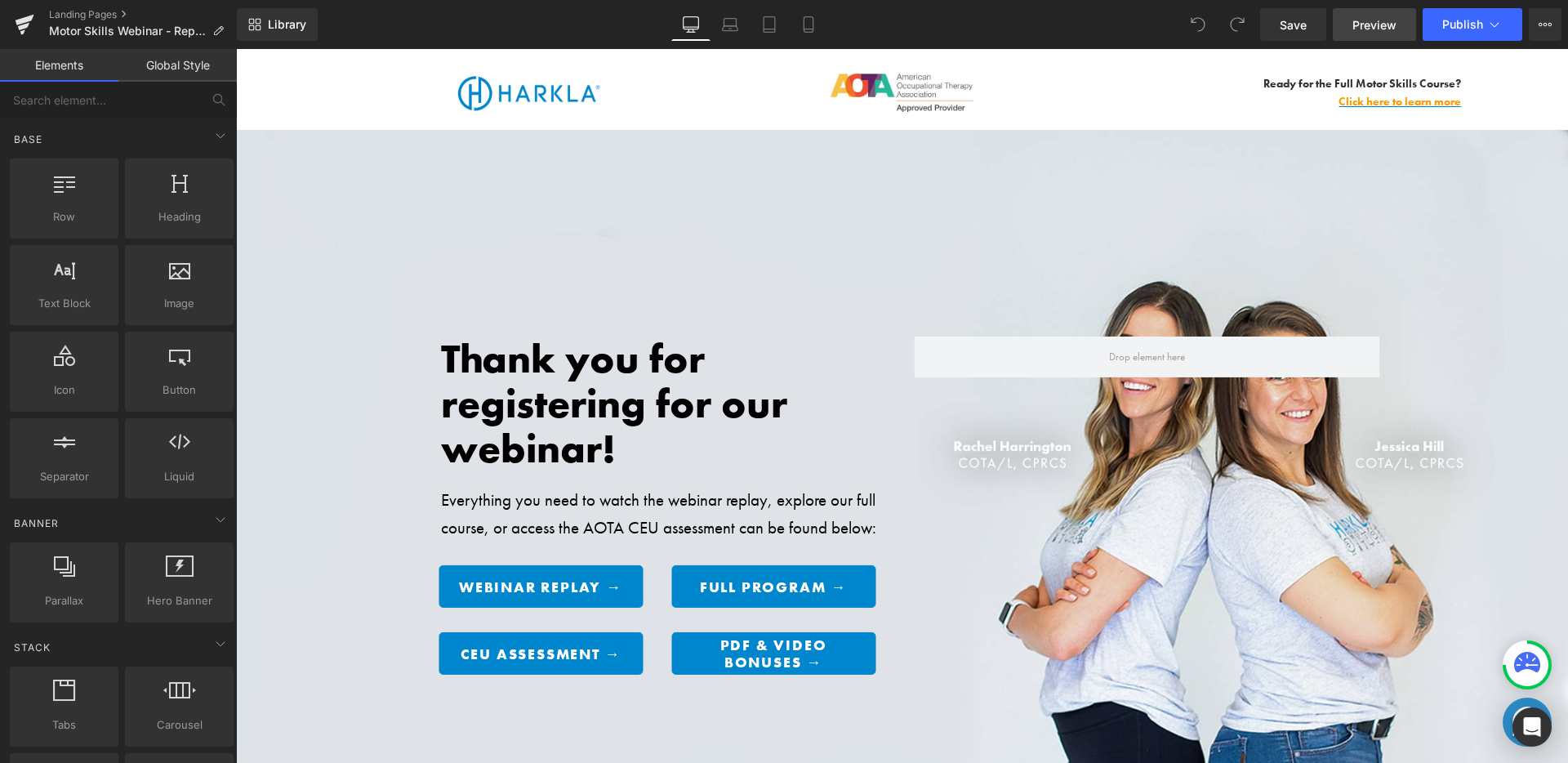
click at [1374, 26] on span "Preview" at bounding box center [1374, 25] width 44 height 18
